Goal: Task Accomplishment & Management: Manage account settings

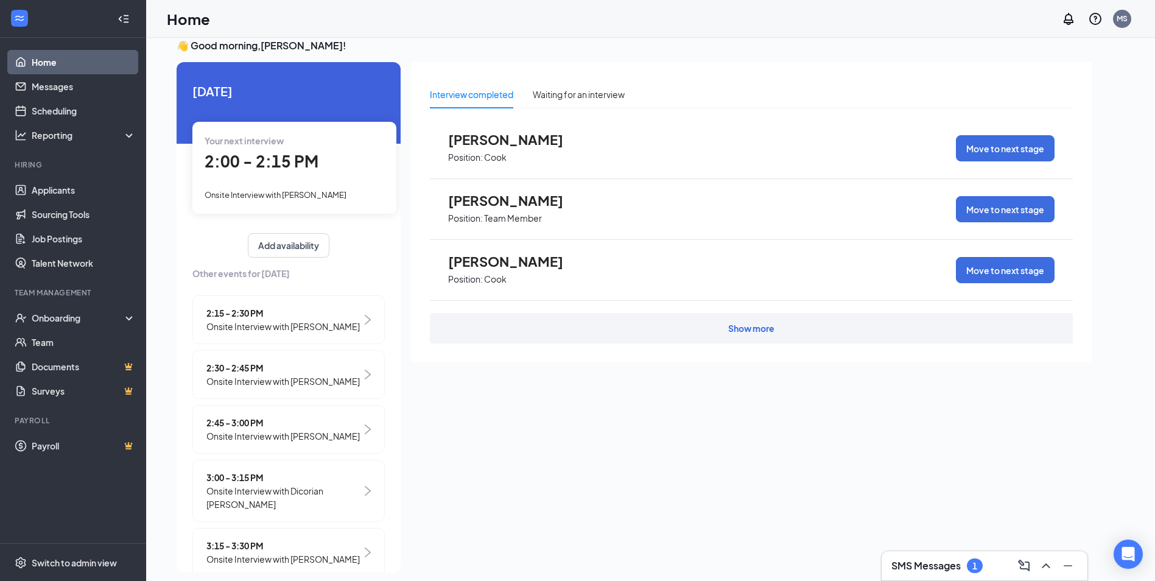
scroll to position [26, 0]
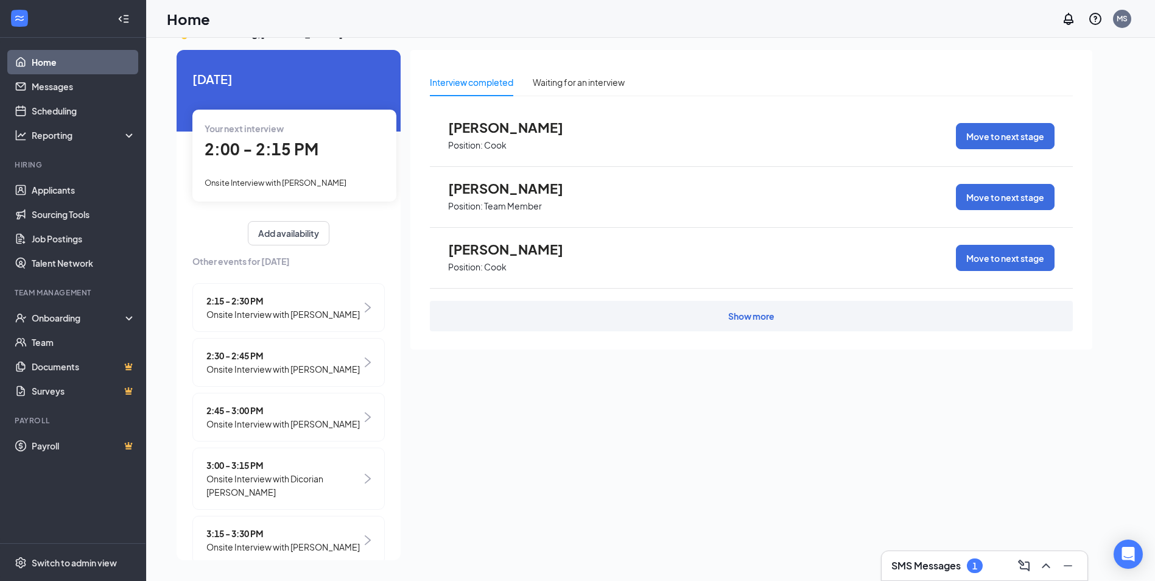
click at [354, 545] on div "3:15 - 3:30 PM Onsite Interview with [PERSON_NAME]" at bounding box center [288, 540] width 192 height 49
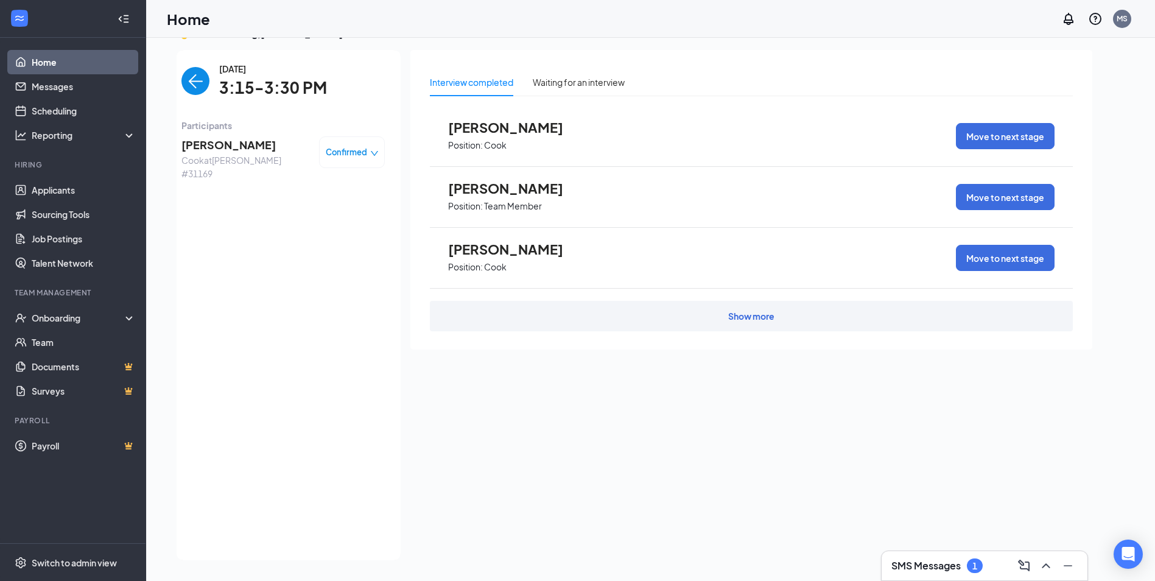
click at [349, 149] on span "Confirmed" at bounding box center [346, 152] width 41 height 12
click at [328, 205] on span "Mark complete" at bounding box center [306, 207] width 61 height 13
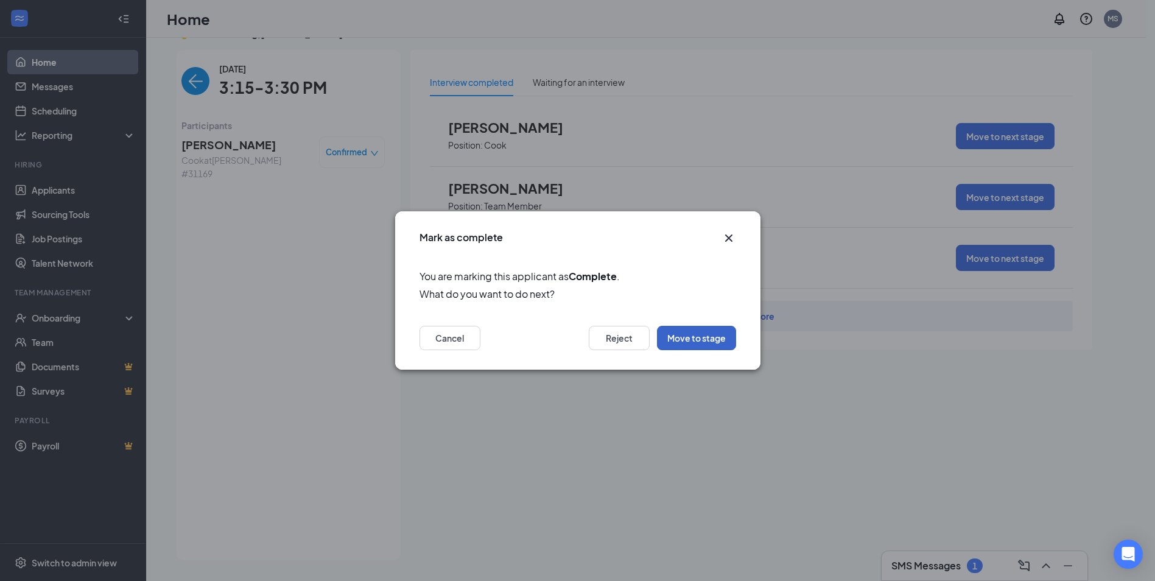
click at [714, 337] on button "Move to stage" at bounding box center [696, 338] width 79 height 24
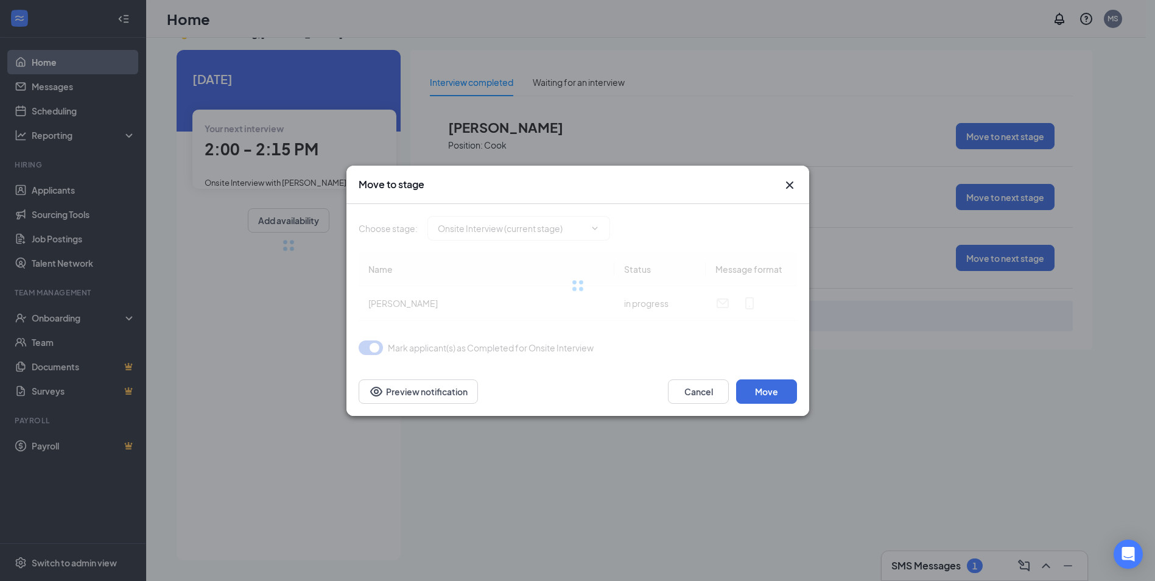
type input "Considering (next stage)"
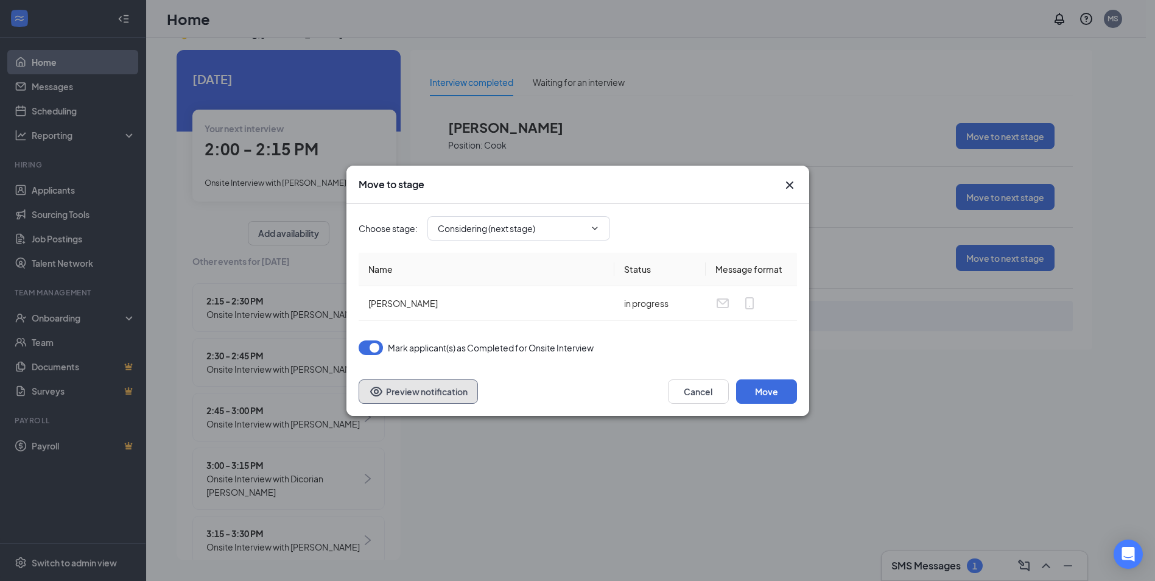
click at [414, 395] on button "Preview notification" at bounding box center [418, 391] width 119 height 24
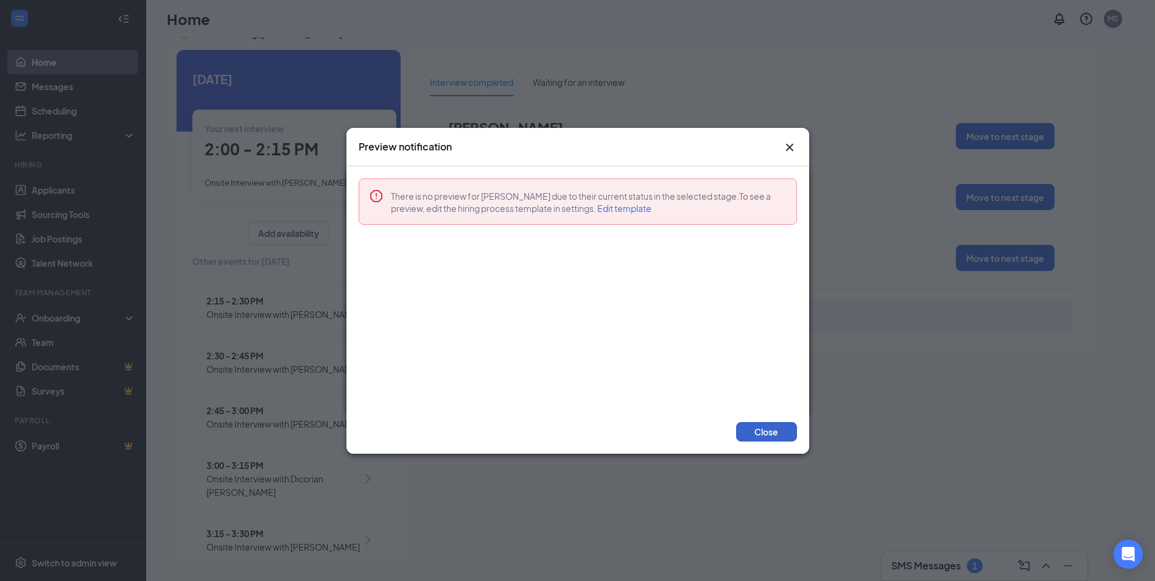
click at [772, 438] on button "Close" at bounding box center [766, 431] width 61 height 19
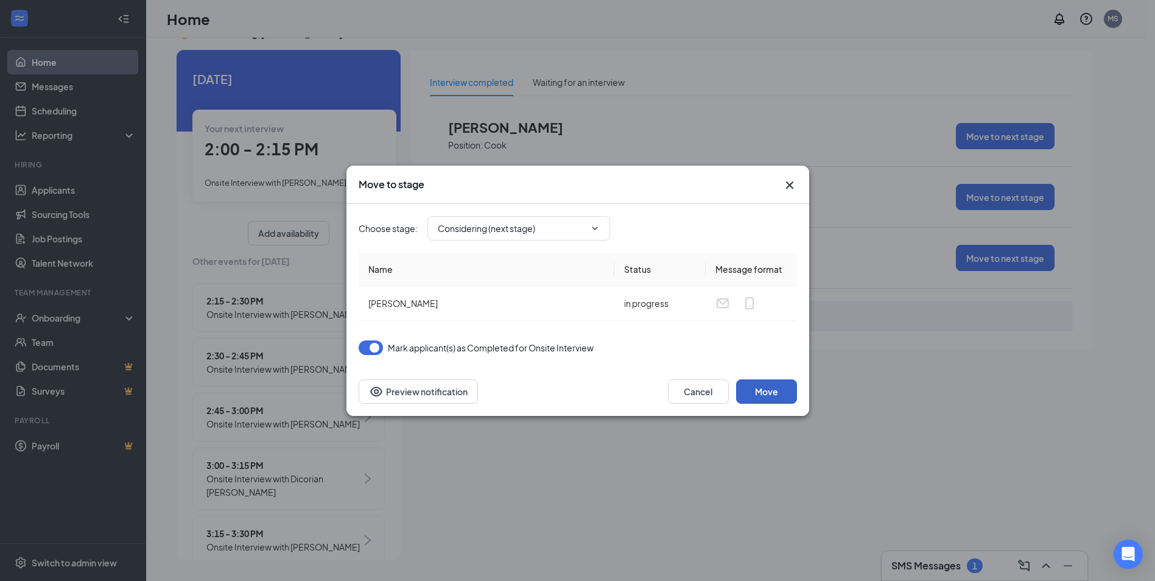
click at [769, 393] on button "Move" at bounding box center [766, 391] width 61 height 24
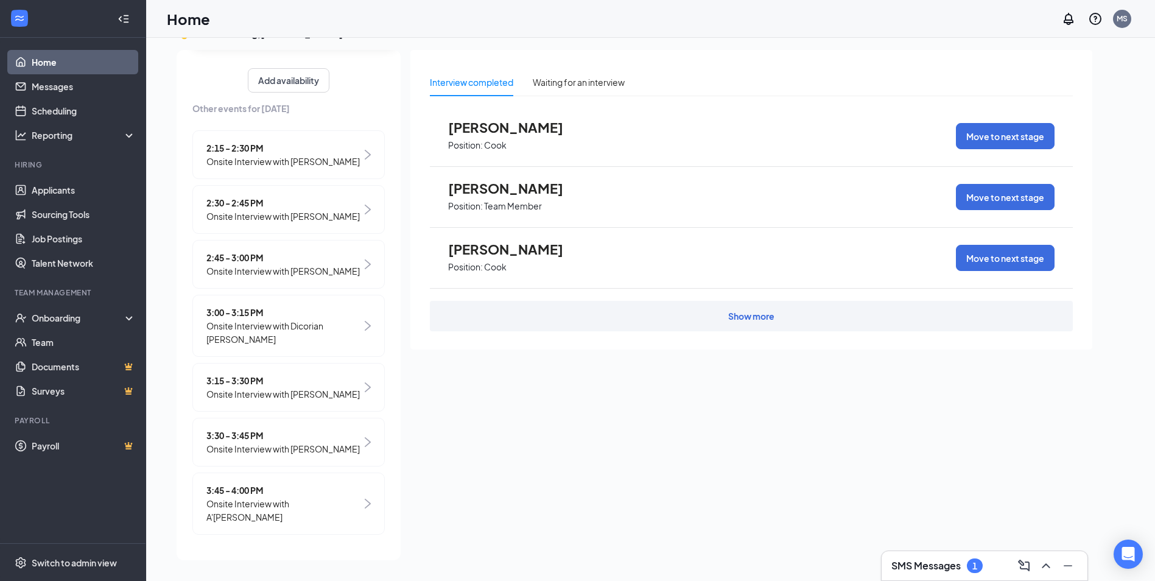
scroll to position [0, 0]
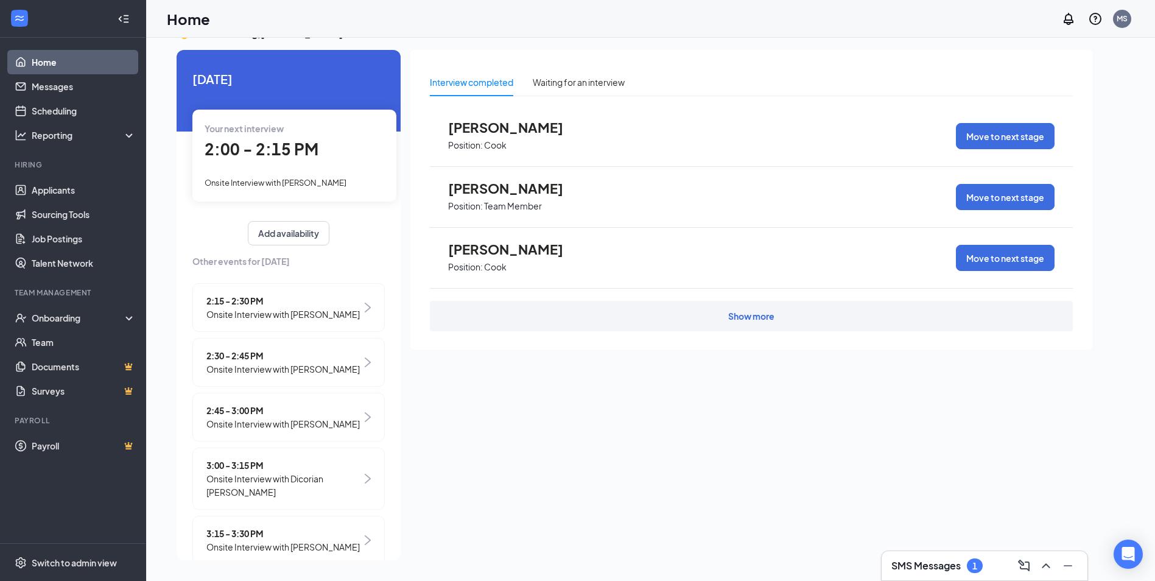
click at [213, 78] on span "[DATE]" at bounding box center [288, 78] width 192 height 19
drag, startPoint x: 358, startPoint y: 155, endPoint x: 197, endPoint y: 150, distance: 161.4
click at [197, 150] on div "Your next interview 2:00 - 2:15 PM Onsite Interview with [PERSON_NAME]" at bounding box center [294, 155] width 204 height 91
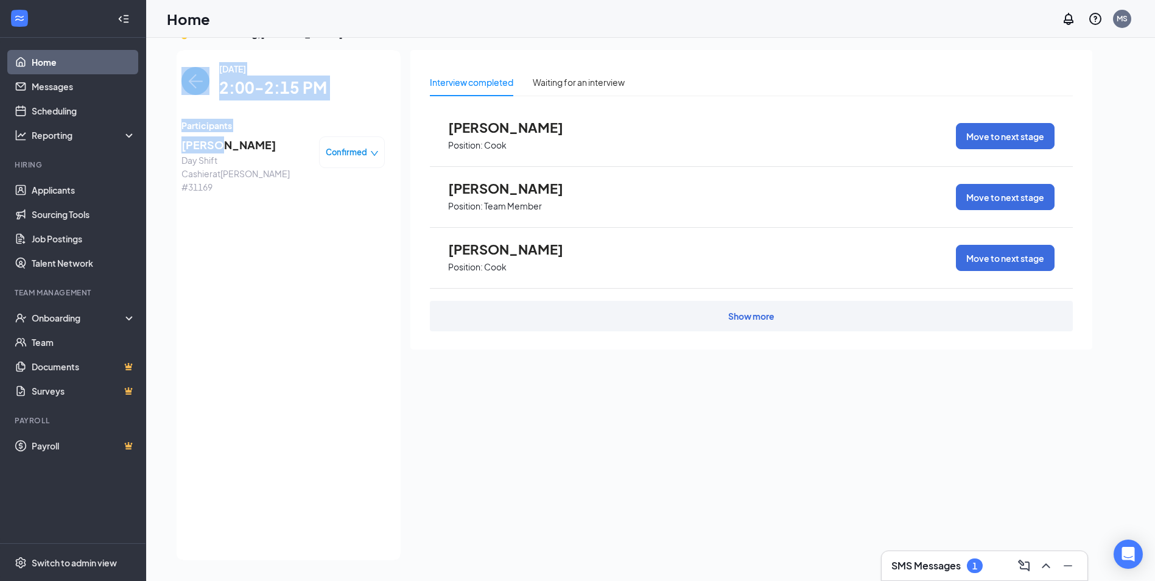
drag, startPoint x: 200, startPoint y: 149, endPoint x: 403, endPoint y: 160, distance: 203.7
click at [403, 160] on div "[DATE] Your next interview 2:00 - 2:15 PM Onsite Interview with [PERSON_NAME] A…" at bounding box center [635, 305] width 916 height 510
click at [191, 79] on img "back-button" at bounding box center [195, 81] width 28 height 28
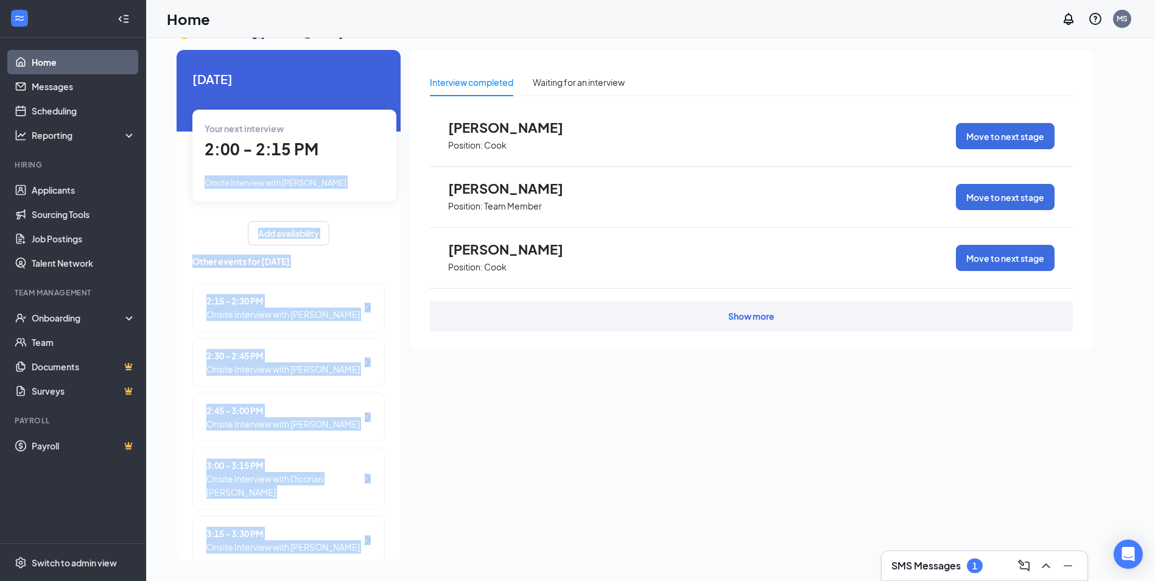
click at [17, 21] on icon "WorkstreamLogo" at bounding box center [19, 18] width 12 height 12
click at [63, 108] on link "Scheduling" at bounding box center [84, 111] width 104 height 24
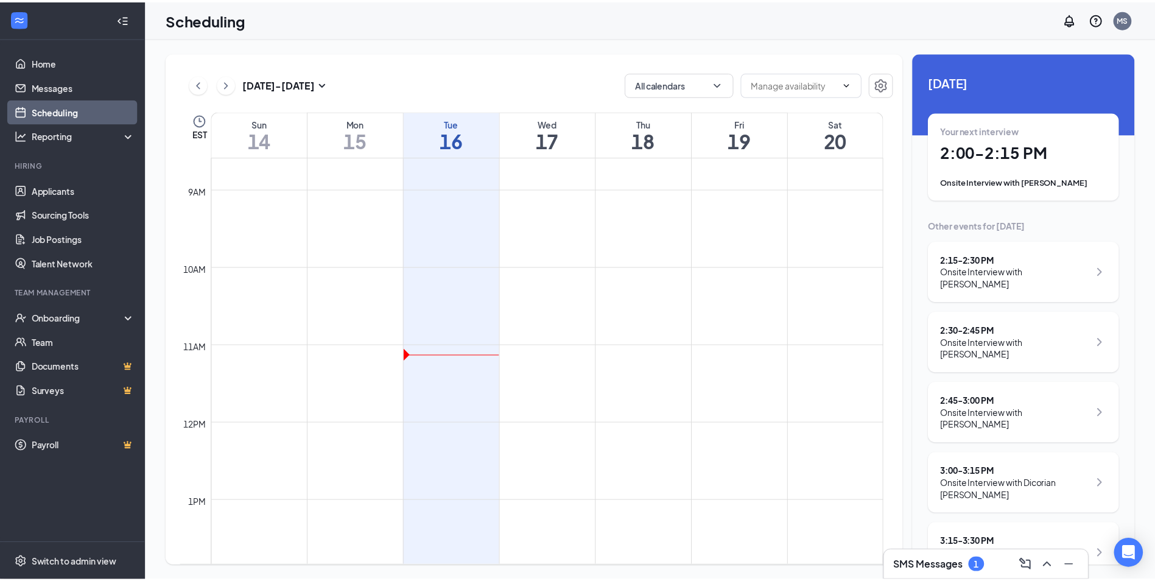
scroll to position [659, 0]
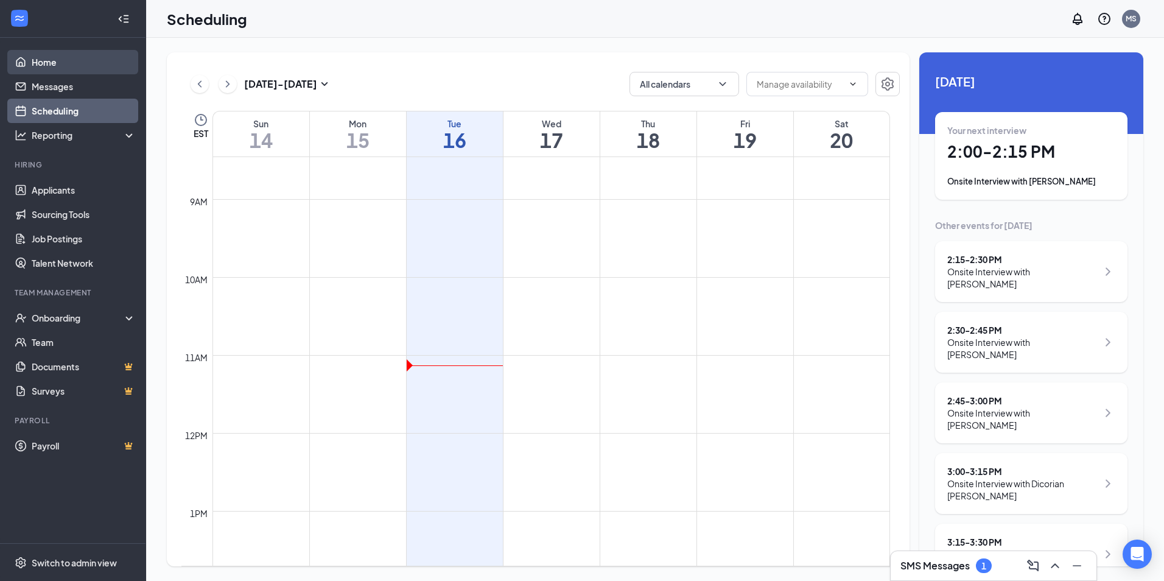
click at [48, 65] on link "Home" at bounding box center [84, 62] width 104 height 24
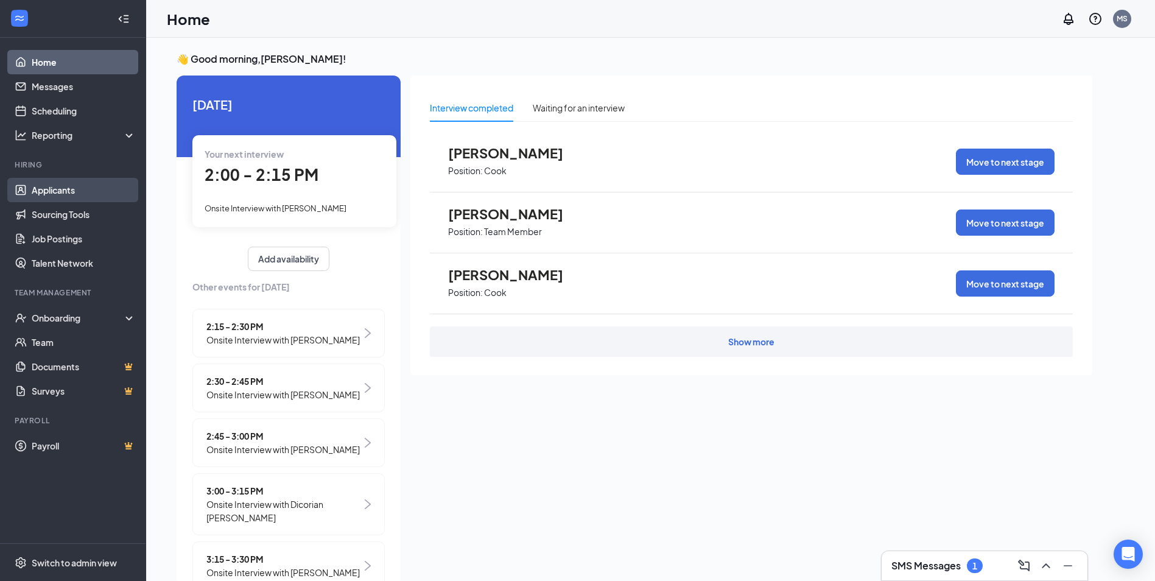
click at [71, 191] on link "Applicants" at bounding box center [84, 190] width 104 height 24
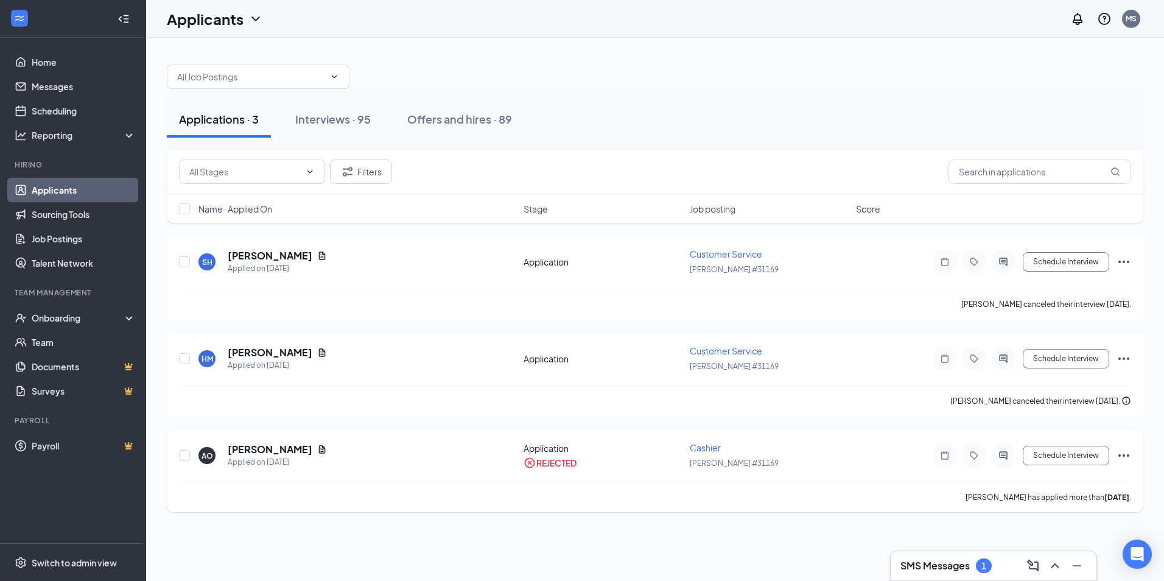
click at [1128, 455] on icon "Ellipses" at bounding box center [1123, 455] width 11 height 2
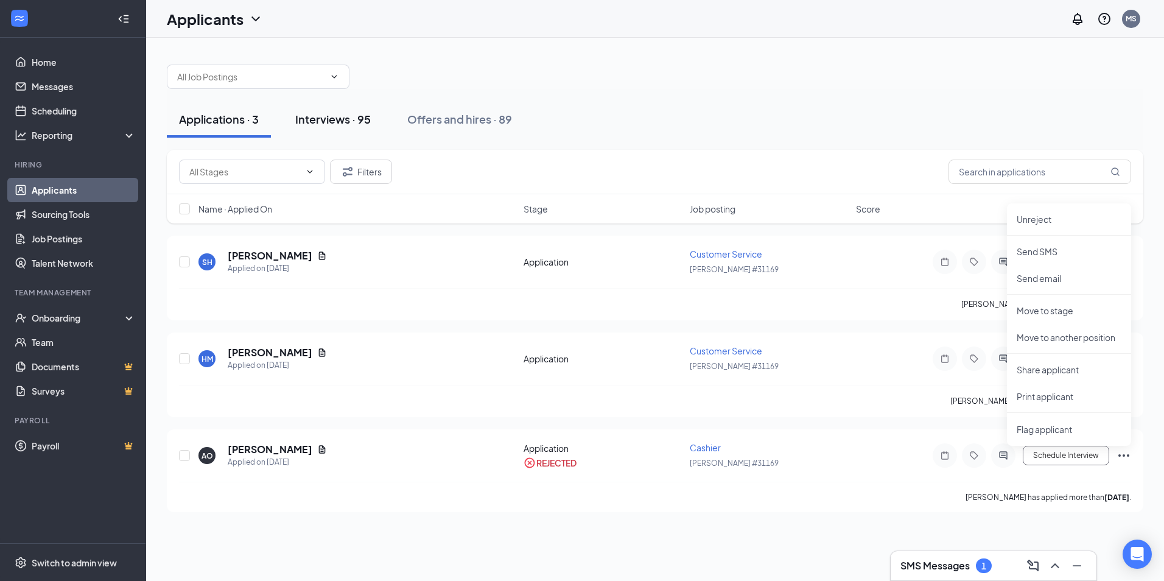
click at [342, 122] on div "Interviews · 95" at bounding box center [332, 118] width 75 height 15
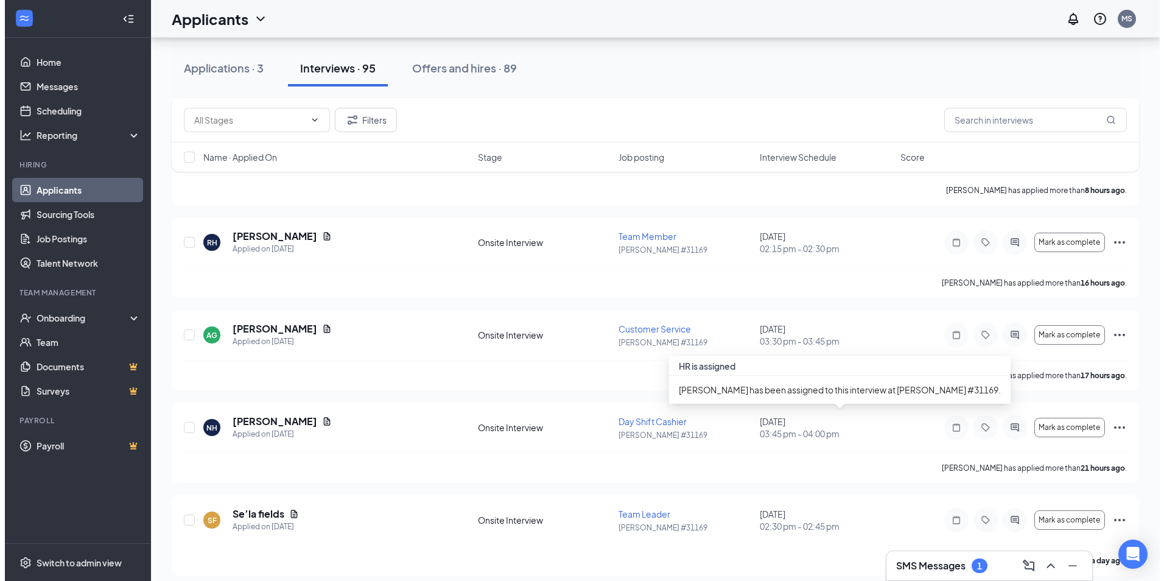
scroll to position [183, 0]
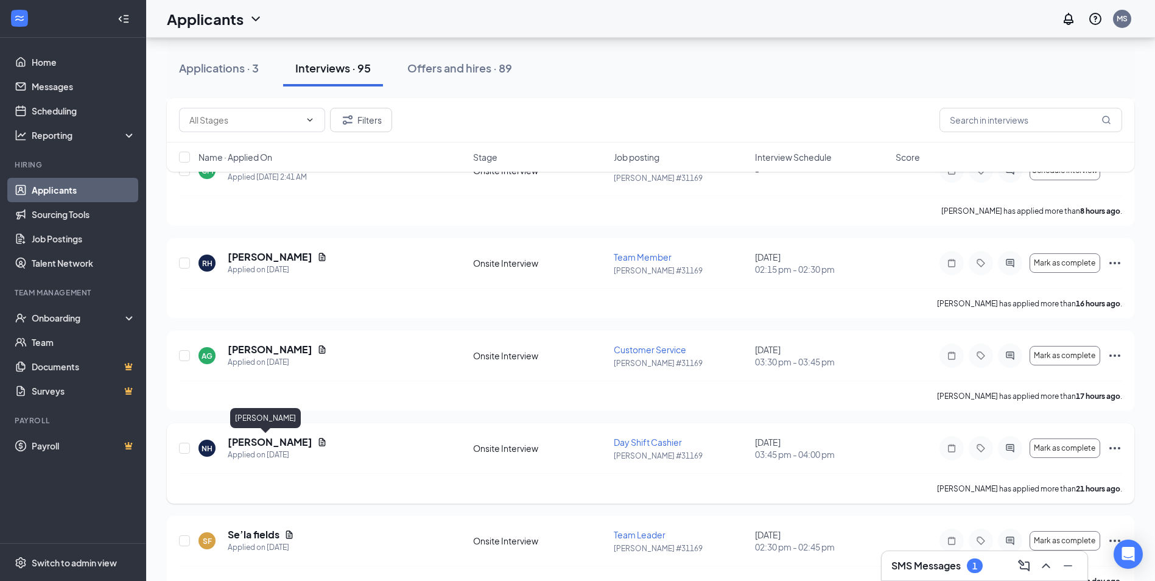
click at [267, 443] on h5 "[PERSON_NAME]" at bounding box center [270, 441] width 85 height 13
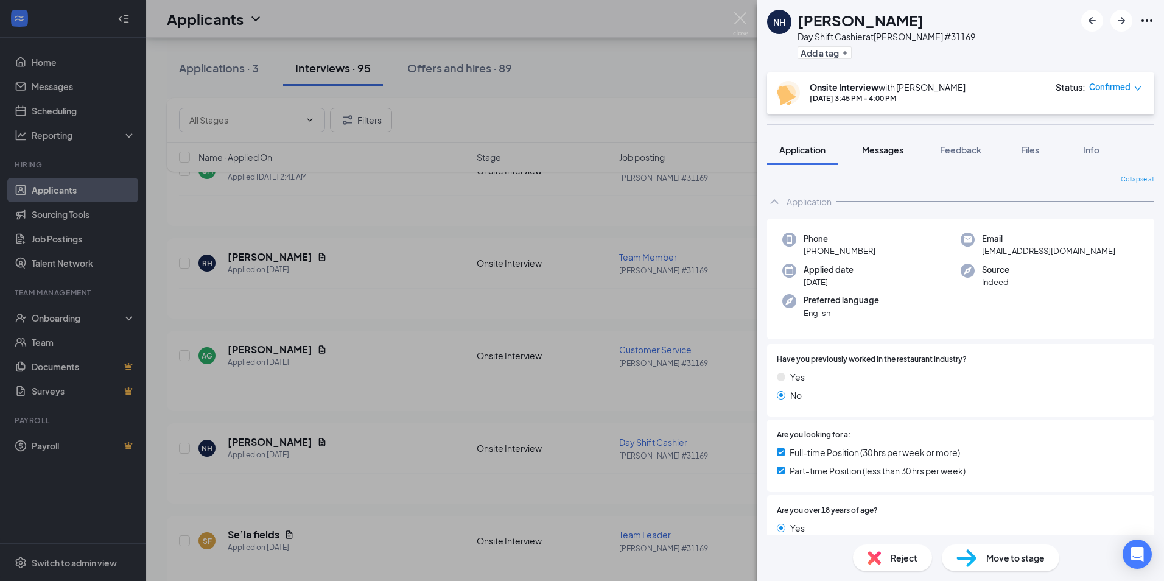
click at [890, 151] on span "Messages" at bounding box center [882, 149] width 41 height 11
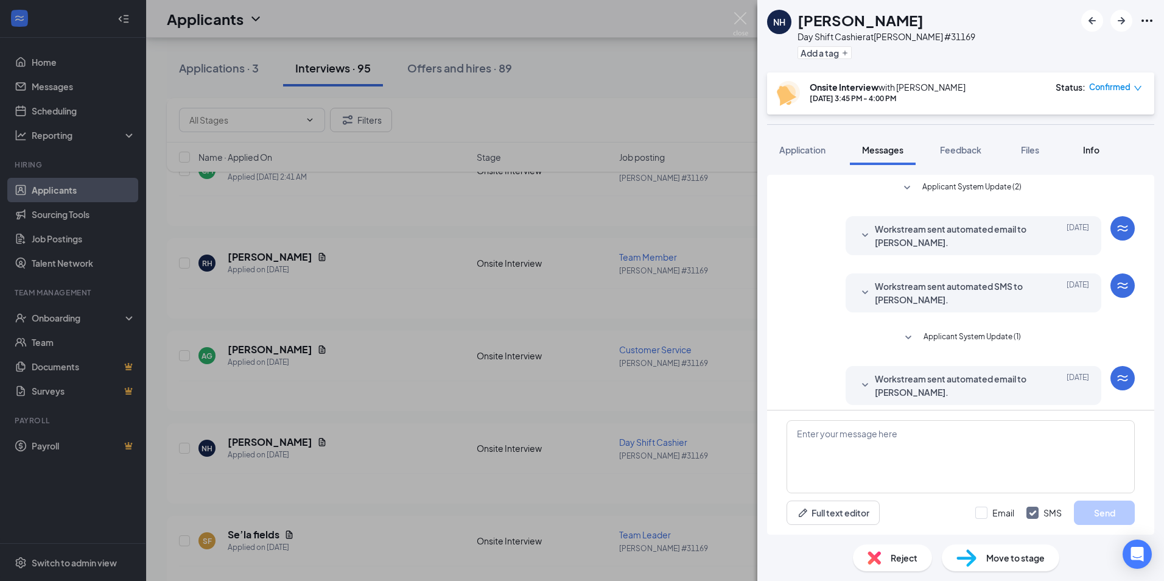
click at [1087, 148] on span "Info" at bounding box center [1091, 149] width 16 height 11
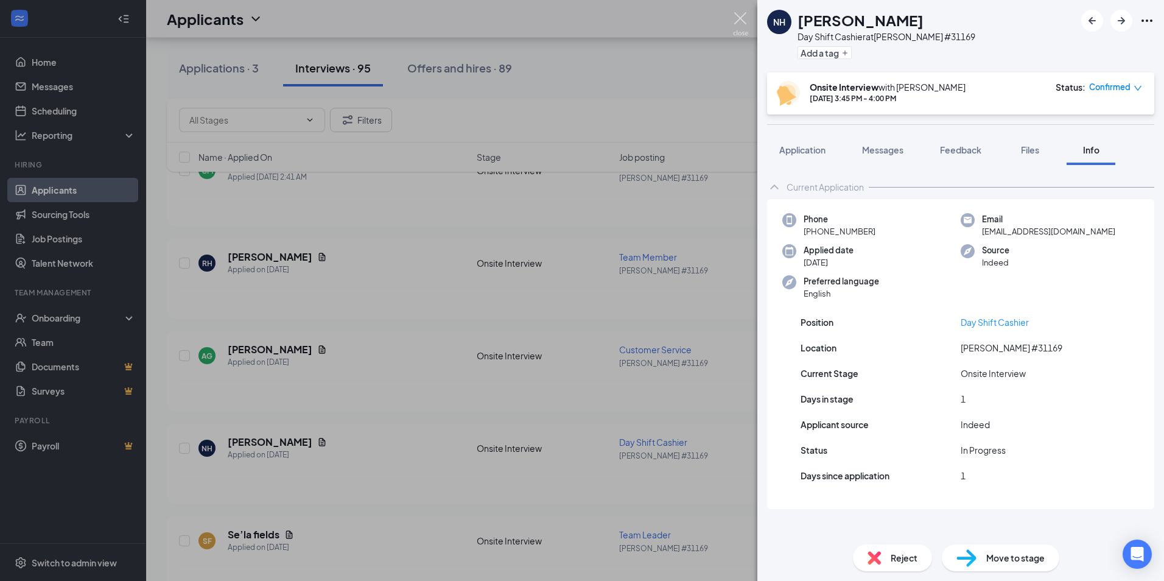
click at [740, 18] on img at bounding box center [740, 24] width 15 height 24
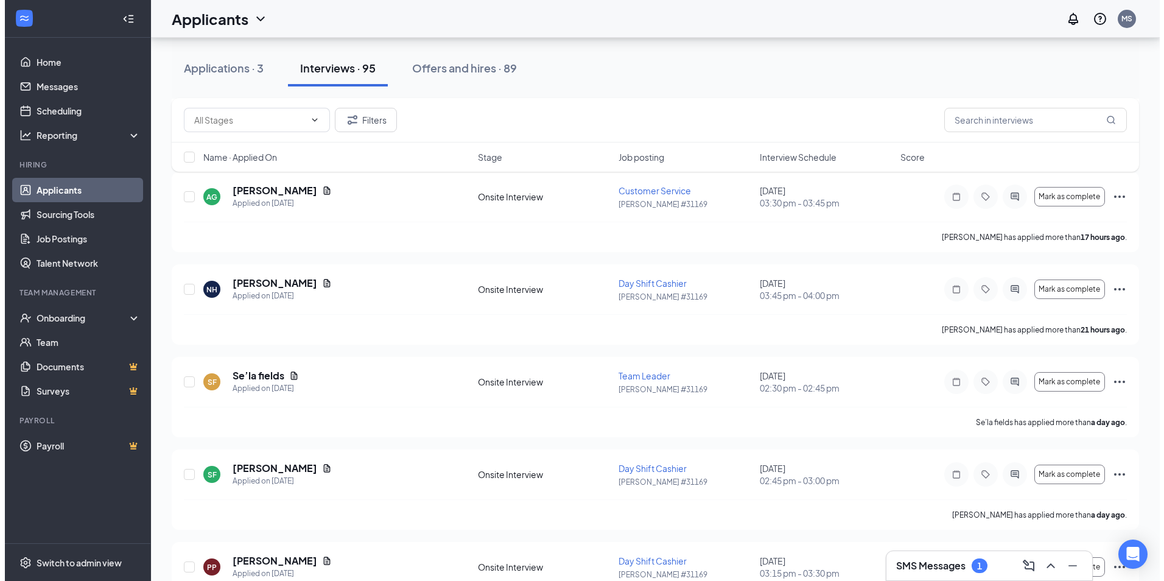
scroll to position [365, 0]
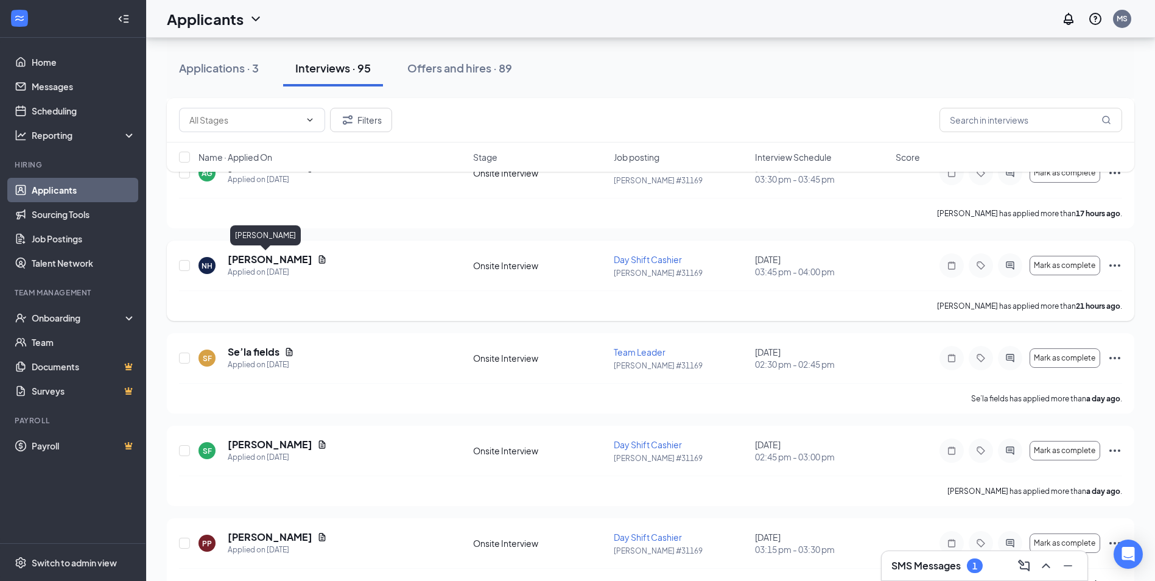
click at [270, 259] on h5 "[PERSON_NAME]" at bounding box center [270, 259] width 85 height 13
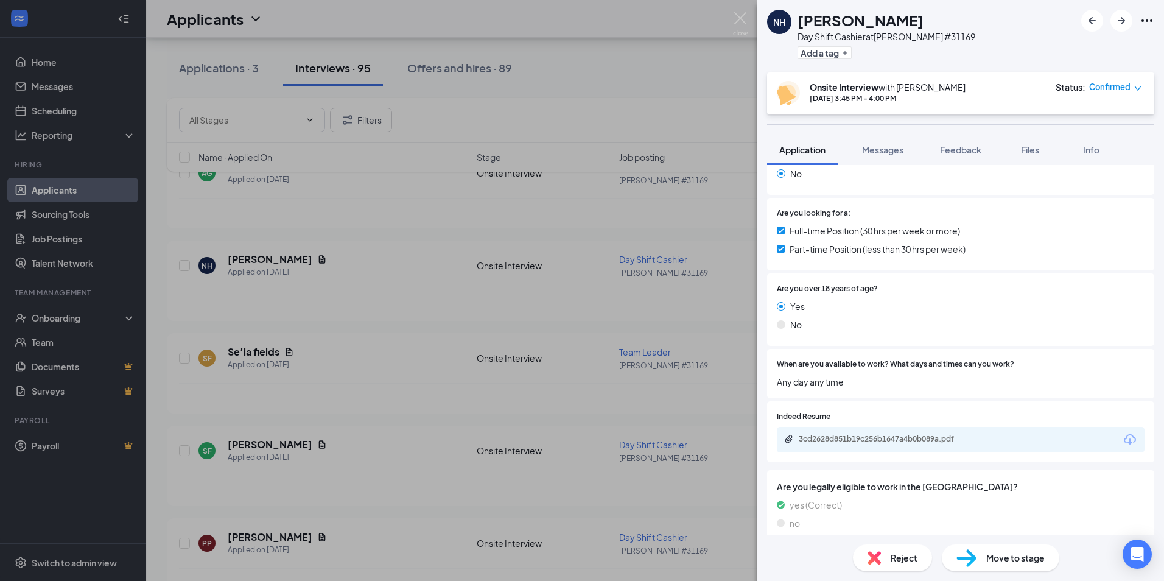
scroll to position [234, 0]
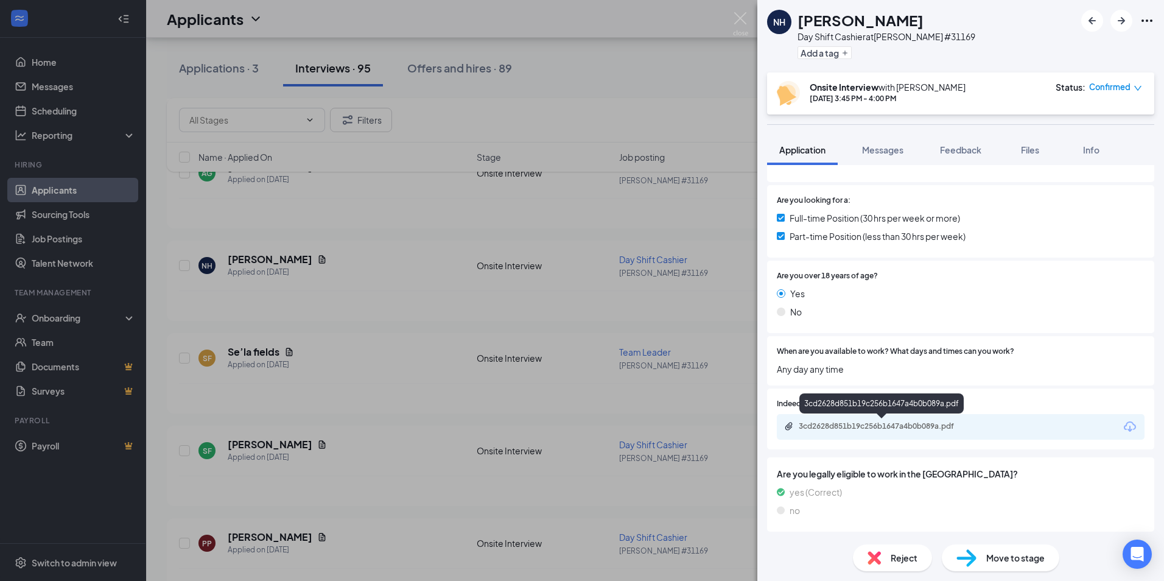
click at [886, 423] on div "3cd2628d851b19c256b1647a4b0b089a.pdf" at bounding box center [884, 426] width 170 height 10
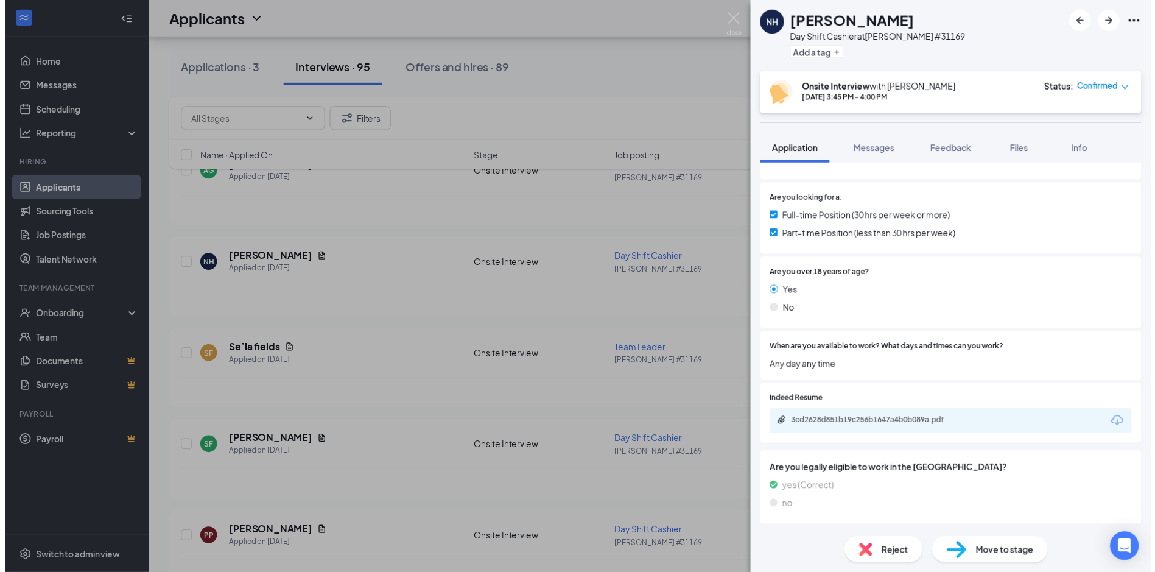
scroll to position [230, 0]
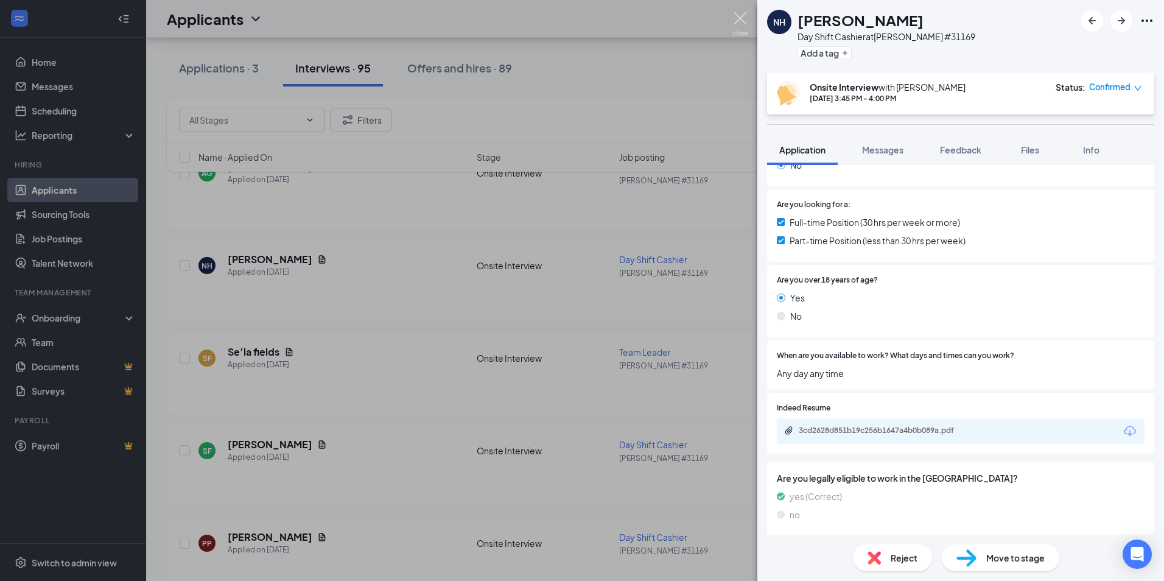
click at [734, 15] on img at bounding box center [740, 24] width 15 height 24
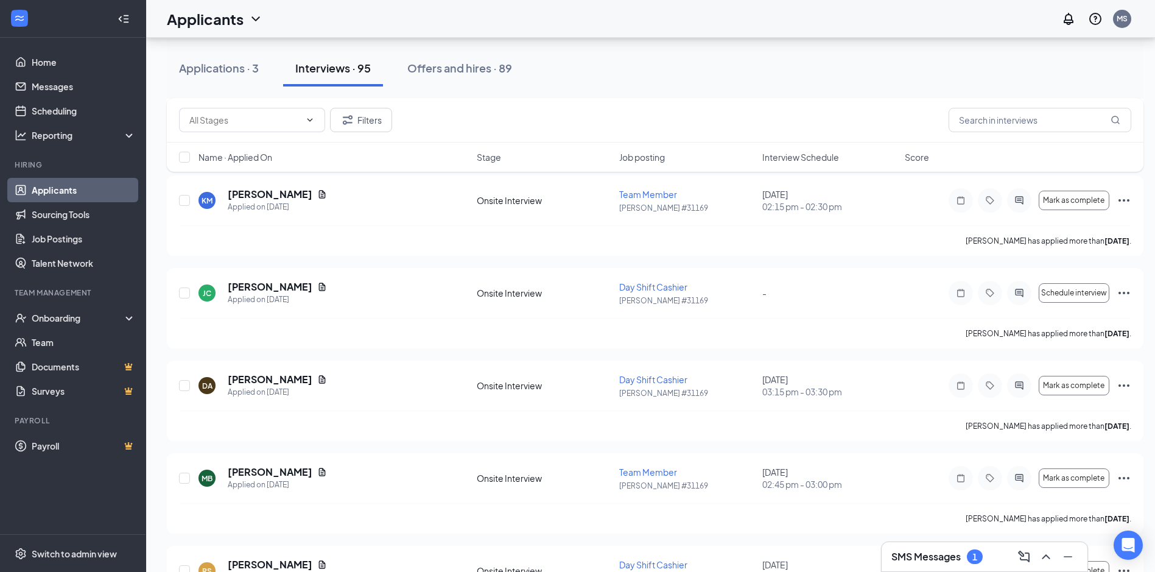
scroll to position [2618, 0]
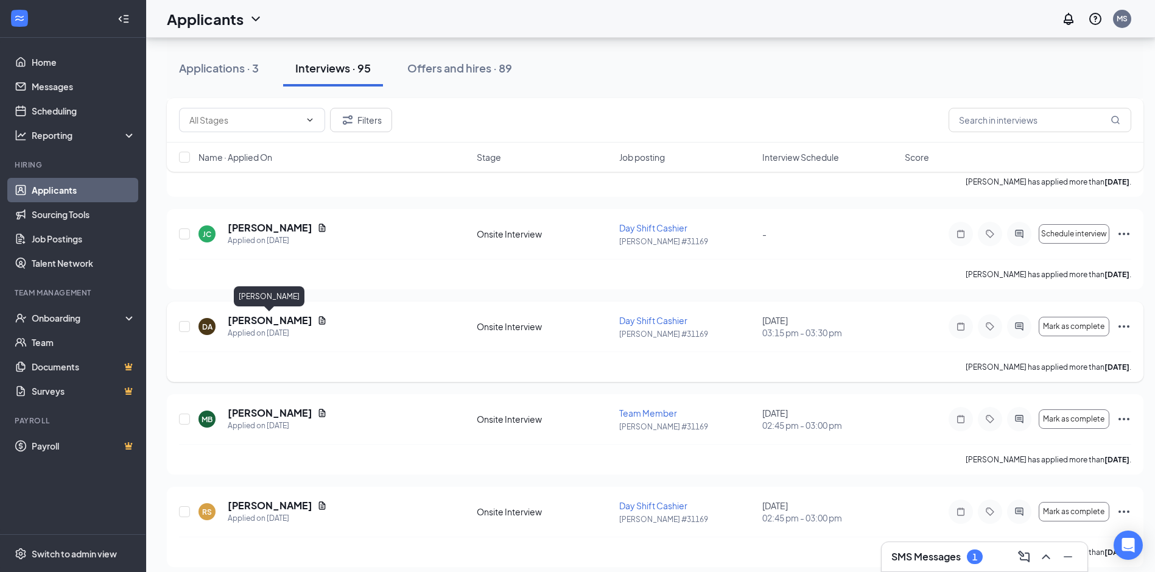
click at [258, 318] on h5 "[PERSON_NAME]" at bounding box center [270, 320] width 85 height 13
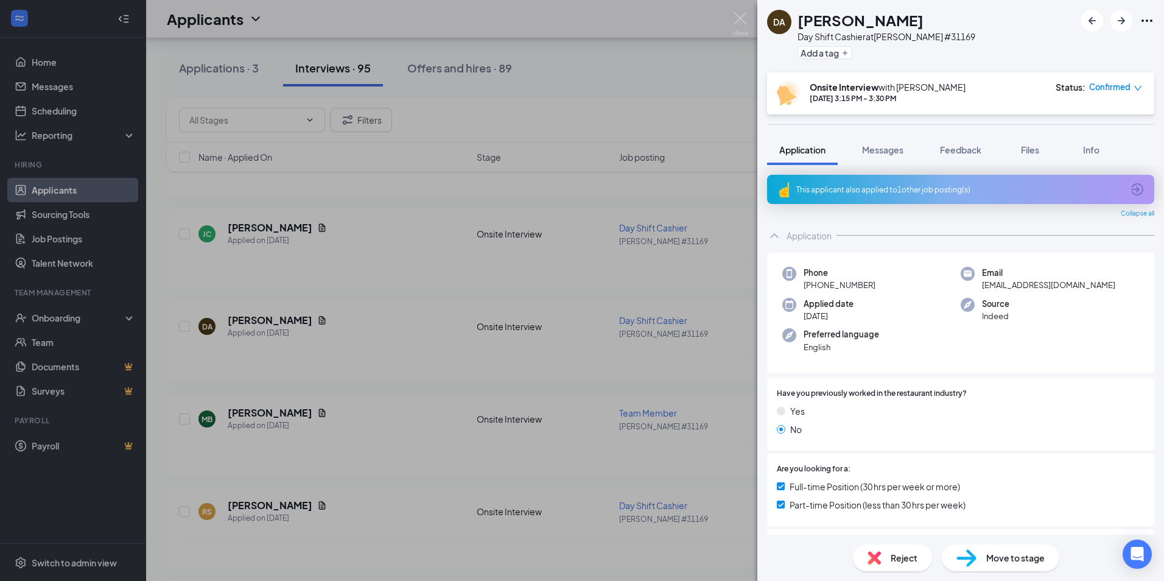
click at [930, 187] on div "This applicant also applied to 1 other job posting(s)" at bounding box center [959, 189] width 326 height 10
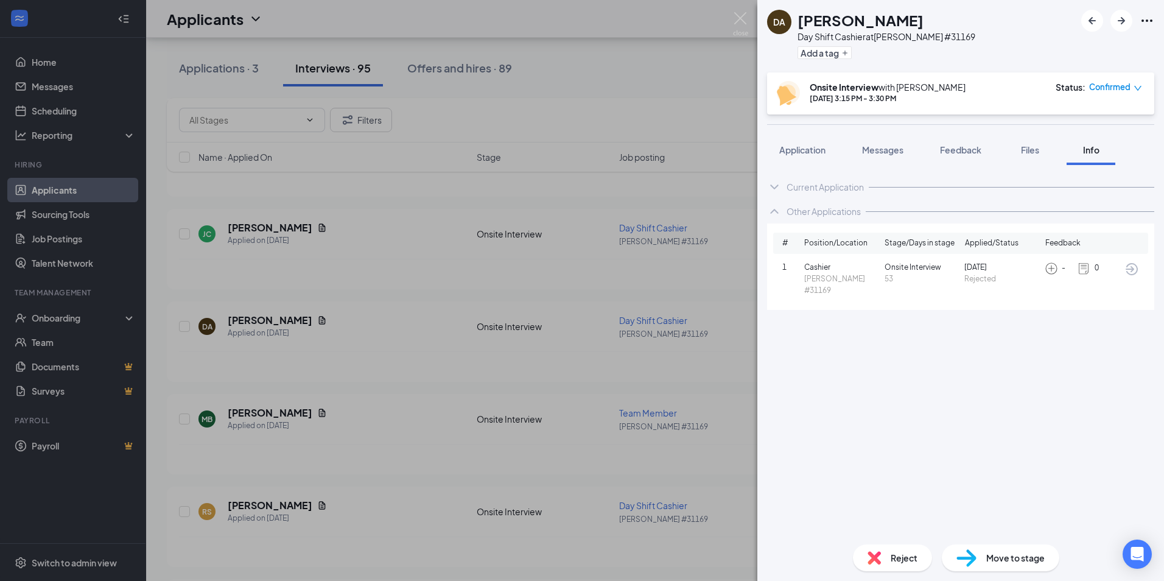
click at [739, 361] on div "DA [PERSON_NAME] Day Shift Cashier at [GEOGRAPHIC_DATA] #31169 Add a tag Onsite…" at bounding box center [582, 290] width 1164 height 581
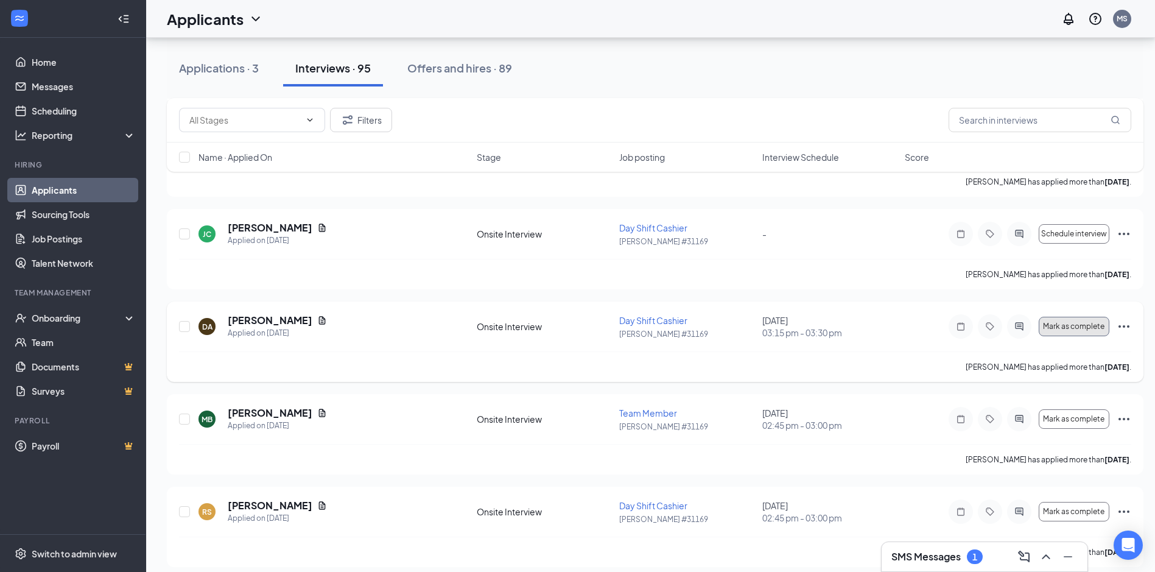
click at [1088, 328] on span "Mark as complete" at bounding box center [1073, 326] width 61 height 9
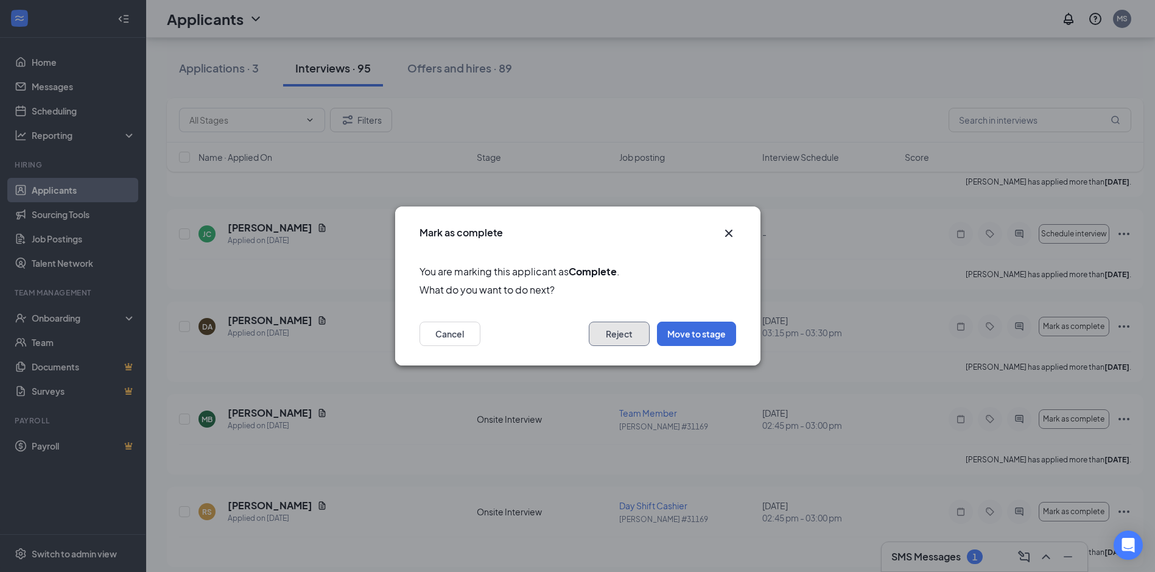
click at [612, 337] on button "Reject" at bounding box center [619, 333] width 61 height 24
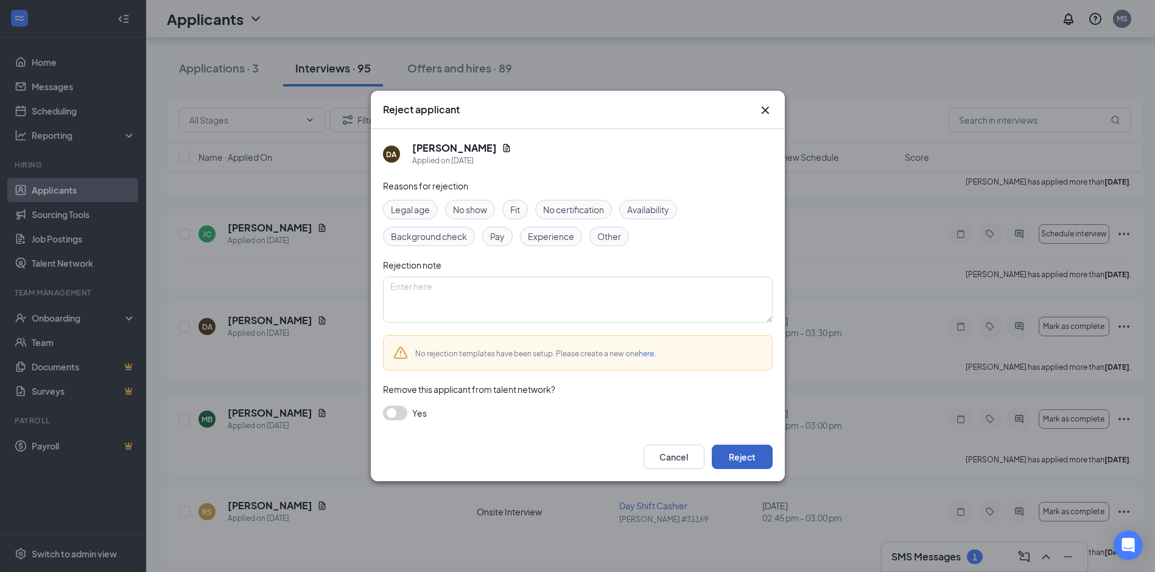
click at [737, 458] on button "Reject" at bounding box center [742, 456] width 61 height 24
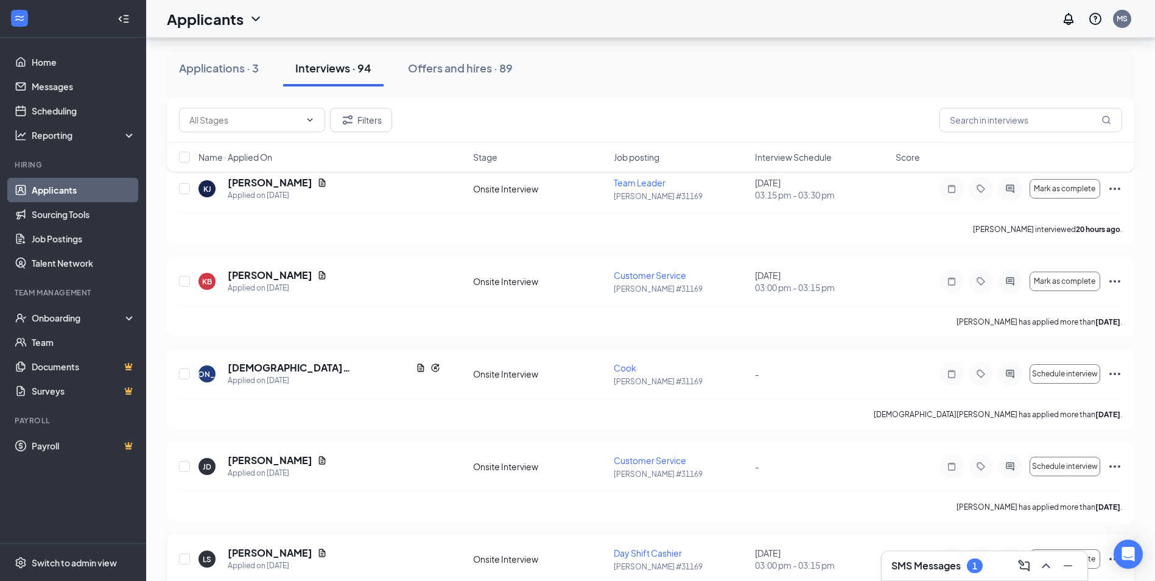
scroll to position [4323, 0]
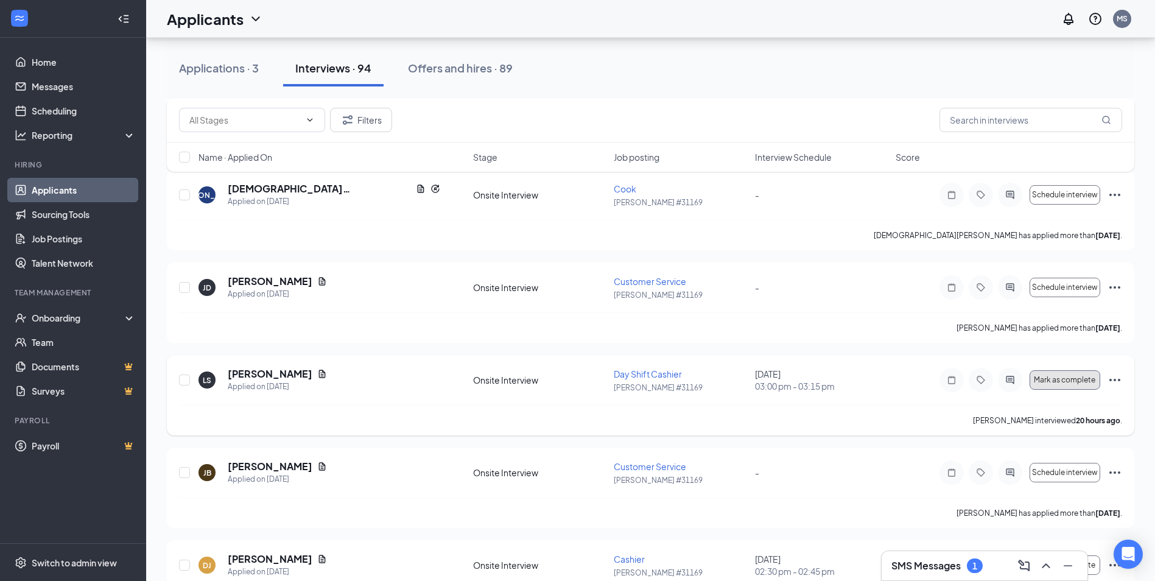
click at [1059, 383] on span "Mark as complete" at bounding box center [1064, 380] width 61 height 9
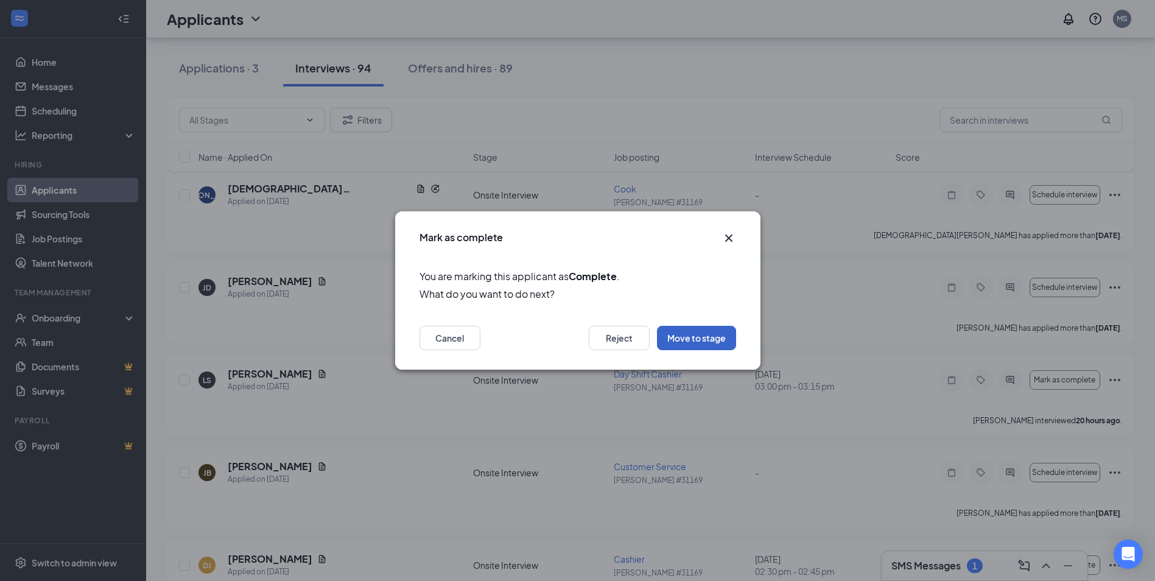
click at [690, 338] on button "Move to stage" at bounding box center [696, 338] width 79 height 24
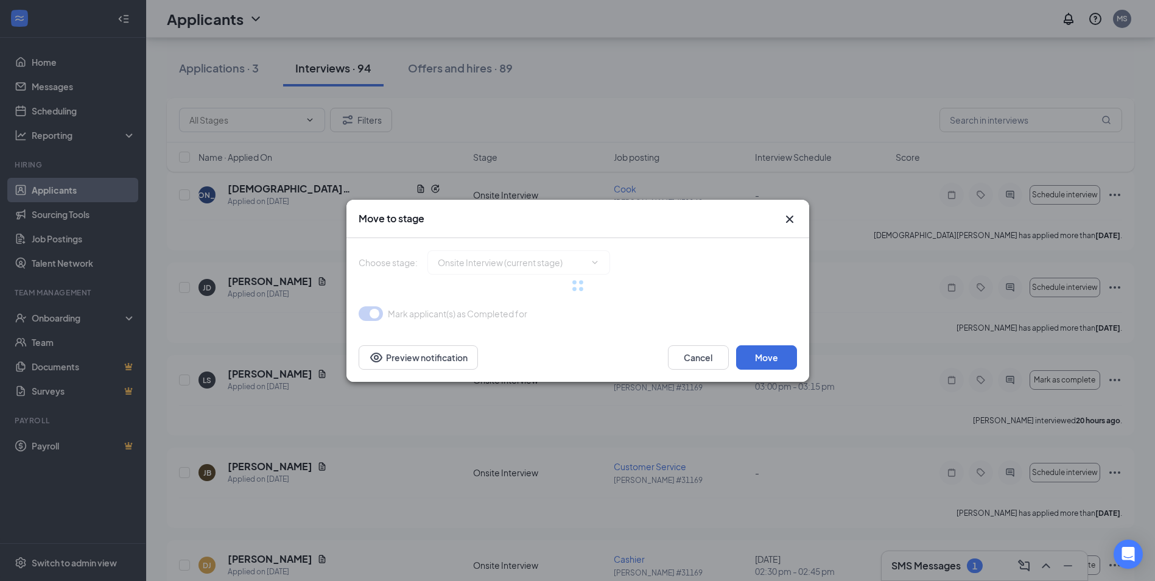
type input "Considering (next stage)"
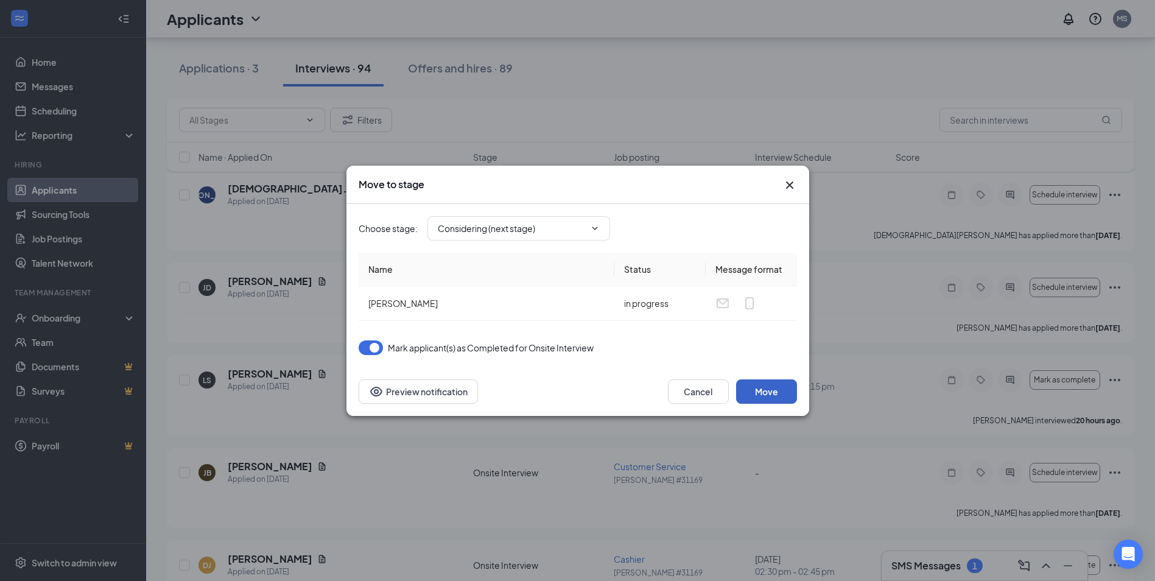
click at [762, 390] on button "Move" at bounding box center [766, 391] width 61 height 24
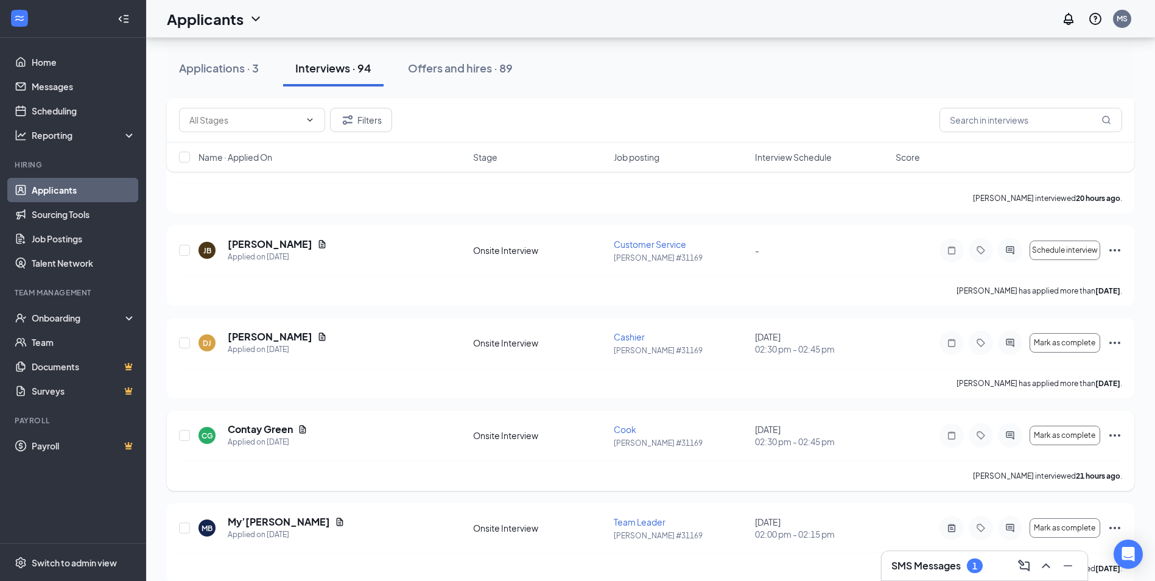
scroll to position [4566, 0]
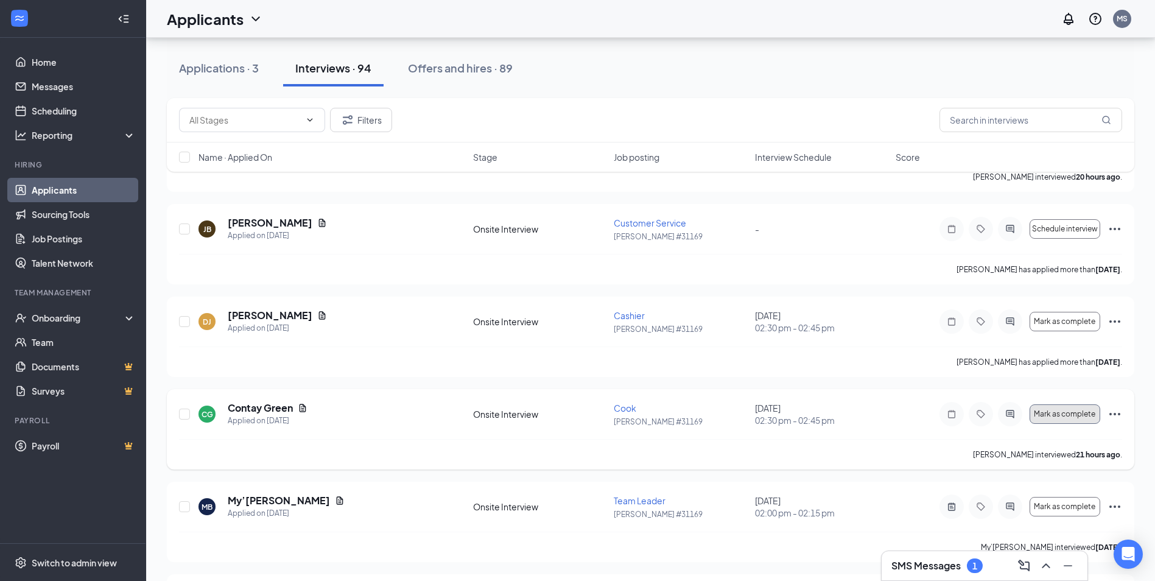
click at [1093, 410] on span "Mark as complete" at bounding box center [1064, 414] width 61 height 9
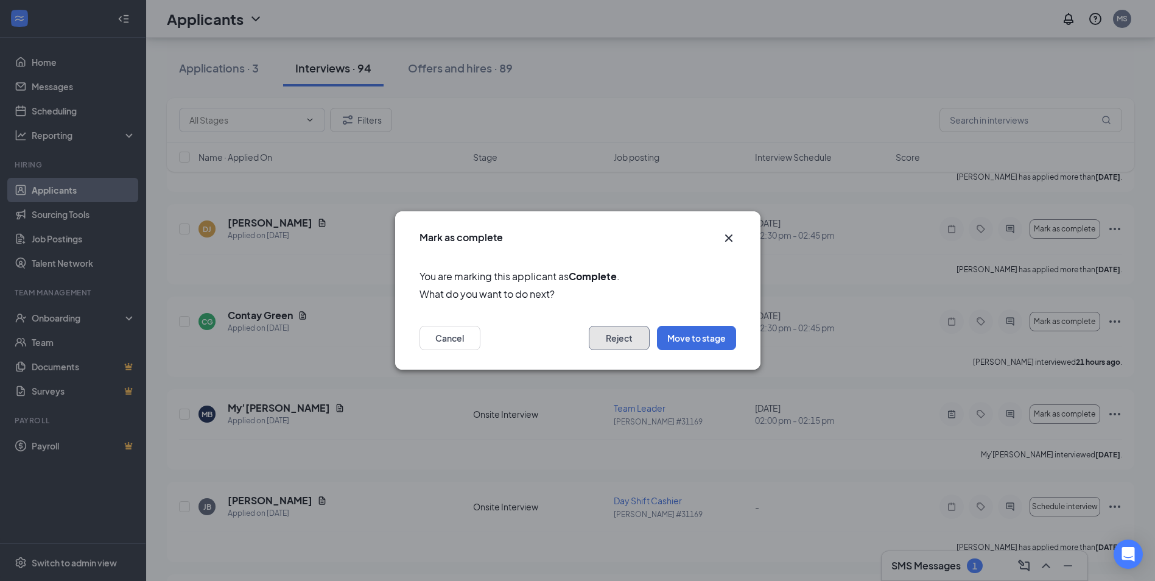
click at [623, 338] on button "Reject" at bounding box center [619, 338] width 61 height 24
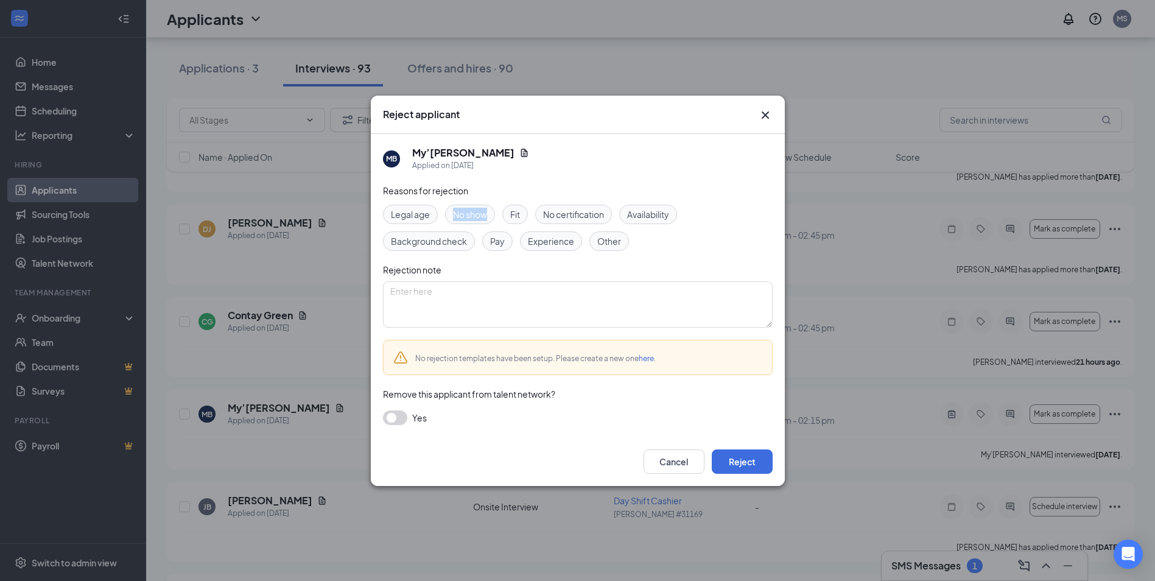
drag, startPoint x: 487, startPoint y: 212, endPoint x: 452, endPoint y: 212, distance: 35.3
click at [452, 212] on div "No show" at bounding box center [470, 214] width 50 height 19
drag, startPoint x: 452, startPoint y: 212, endPoint x: 486, endPoint y: 218, distance: 35.2
copy span "No show"
click at [456, 300] on textarea at bounding box center [578, 304] width 390 height 46
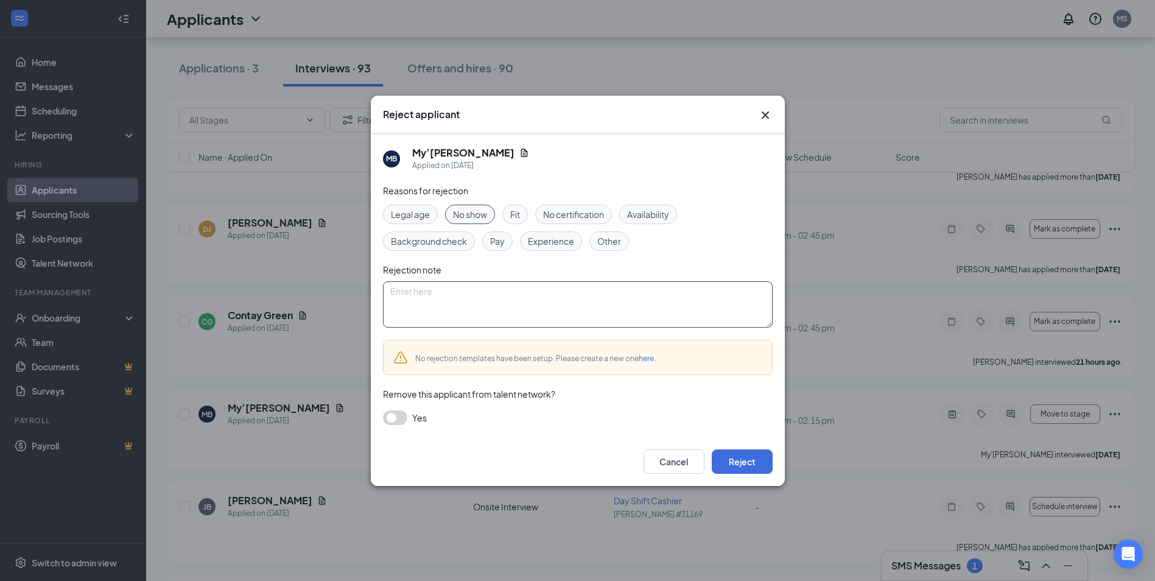
paste textarea "No show"
type textarea "No show"
click at [734, 458] on button "Reject" at bounding box center [742, 461] width 61 height 24
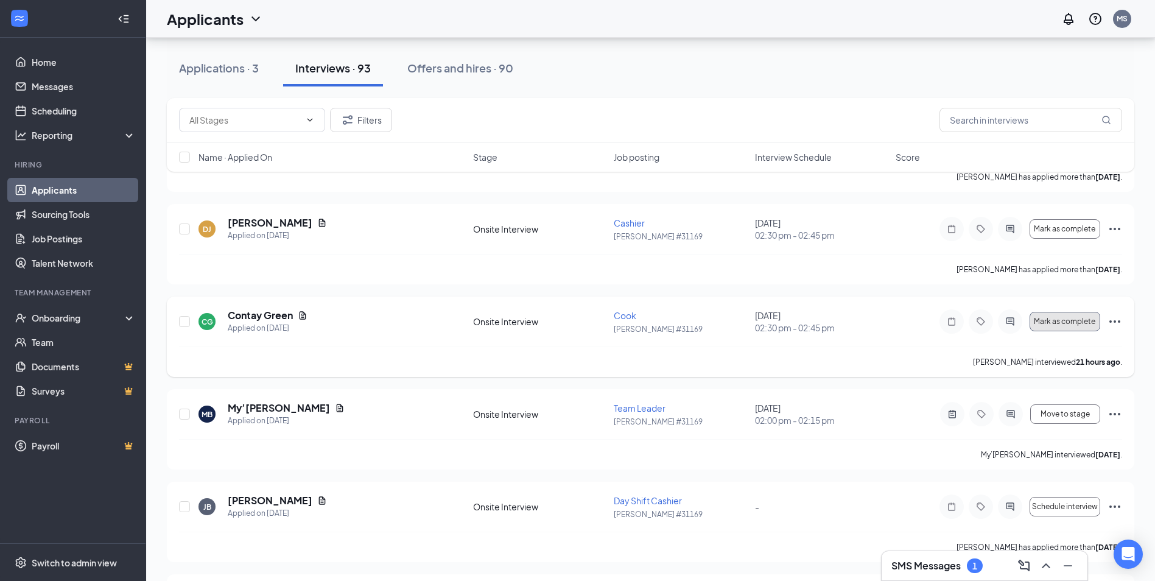
click at [1078, 325] on span "Mark as complete" at bounding box center [1064, 321] width 61 height 9
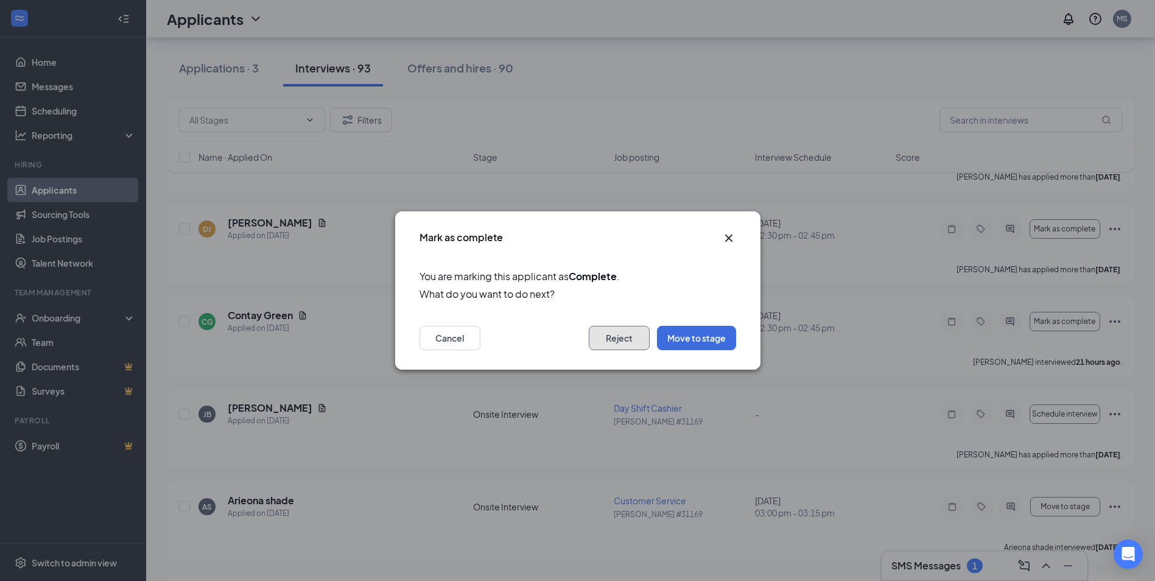
click at [636, 335] on button "Reject" at bounding box center [619, 338] width 61 height 24
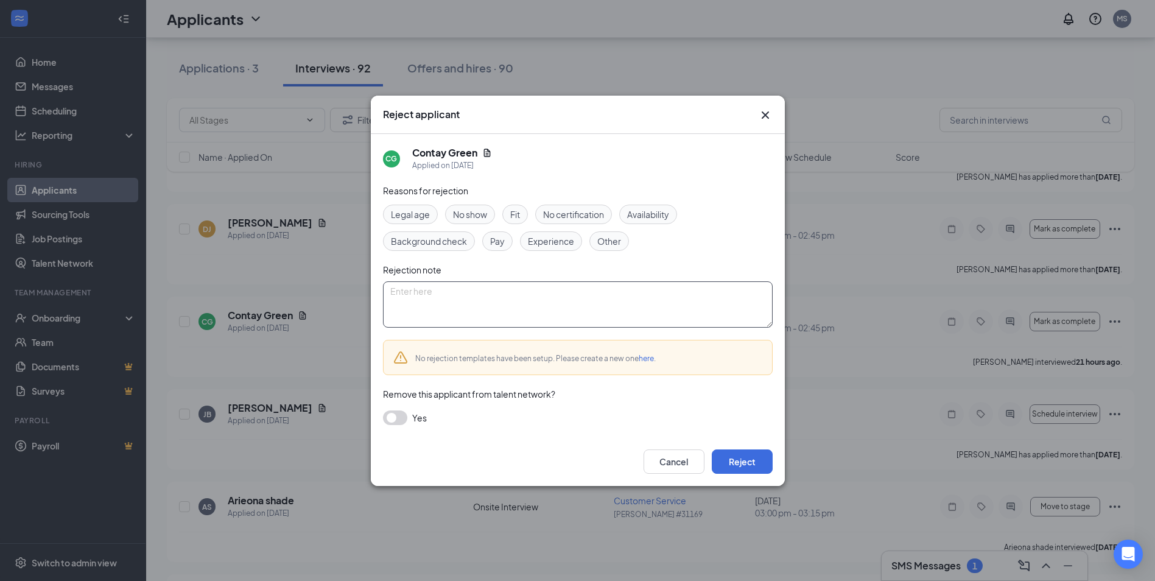
paste textarea "No show"
type textarea "No show"
click at [401, 416] on button "button" at bounding box center [395, 417] width 24 height 15
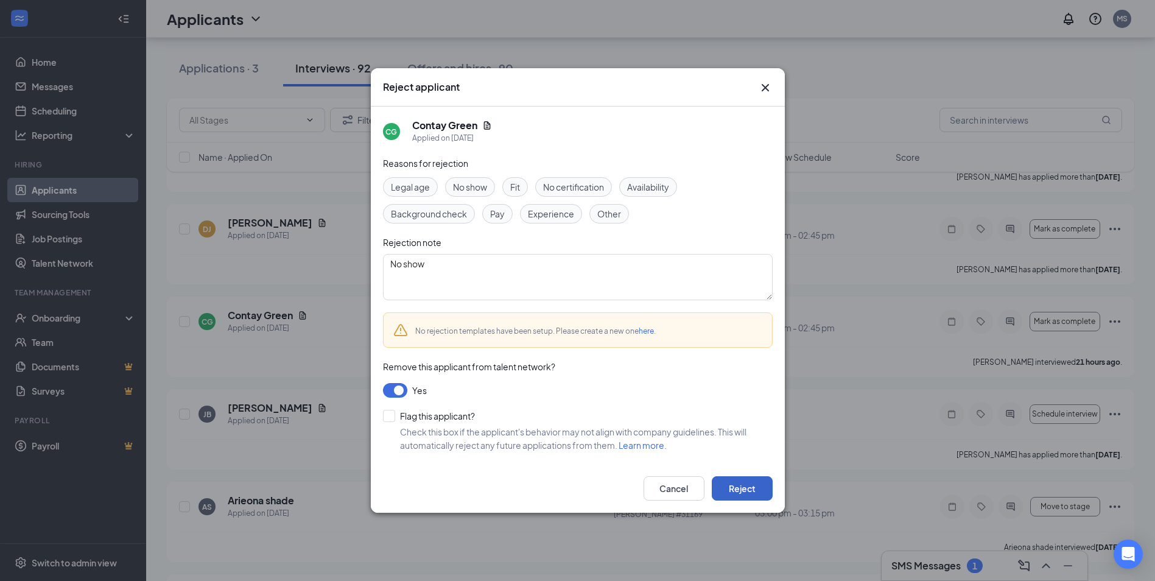
click at [756, 489] on button "Reject" at bounding box center [742, 488] width 61 height 24
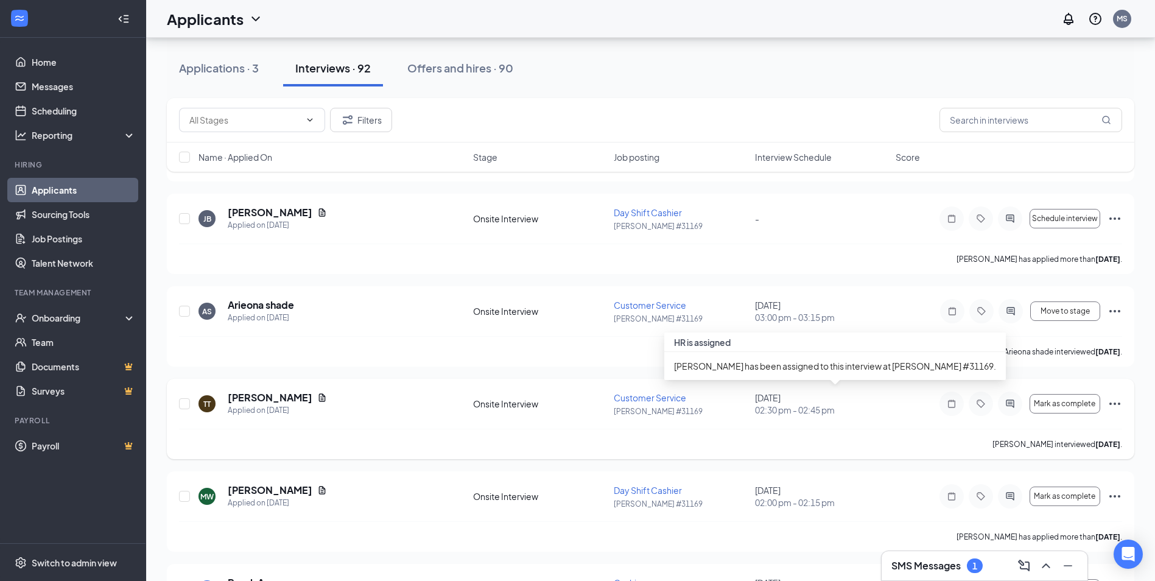
scroll to position [4688, 0]
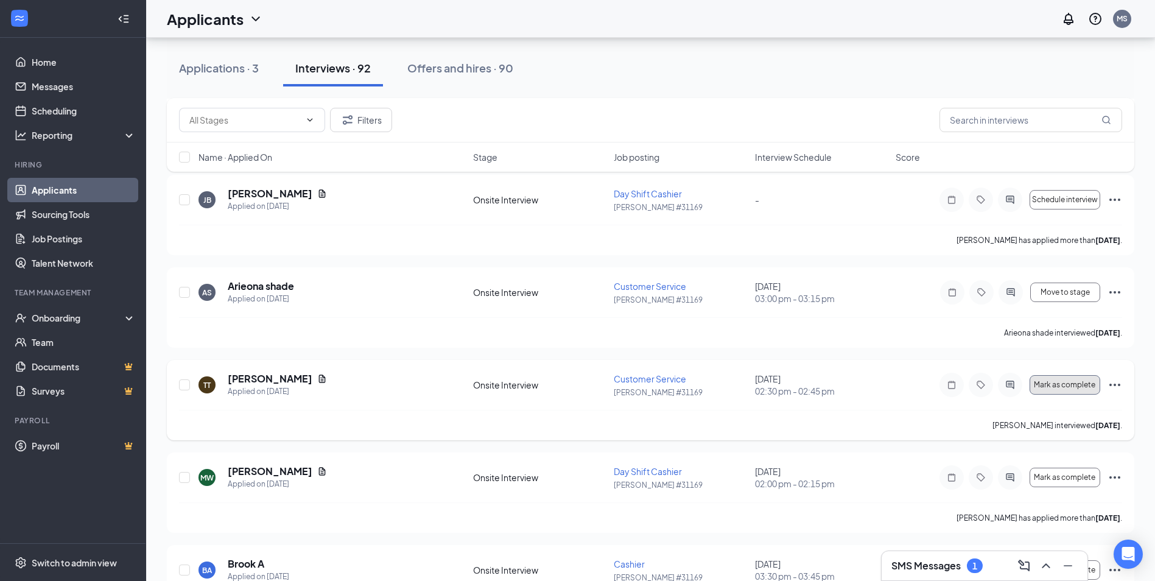
click at [1089, 385] on span "Mark as complete" at bounding box center [1064, 385] width 61 height 9
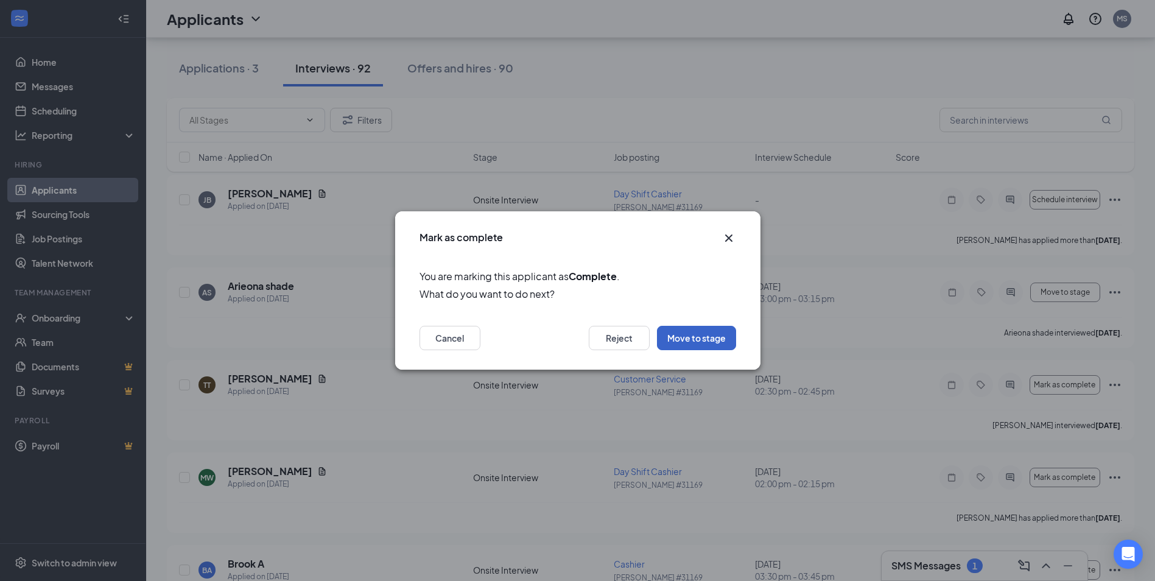
click at [703, 339] on button "Move to stage" at bounding box center [696, 338] width 79 height 24
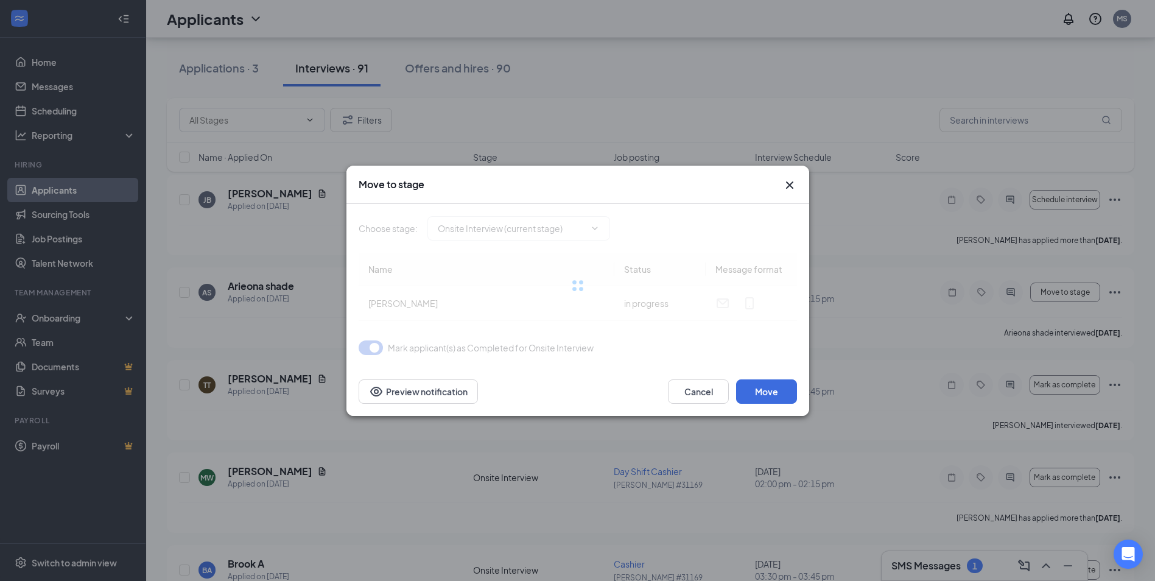
type input "Considering (next stage)"
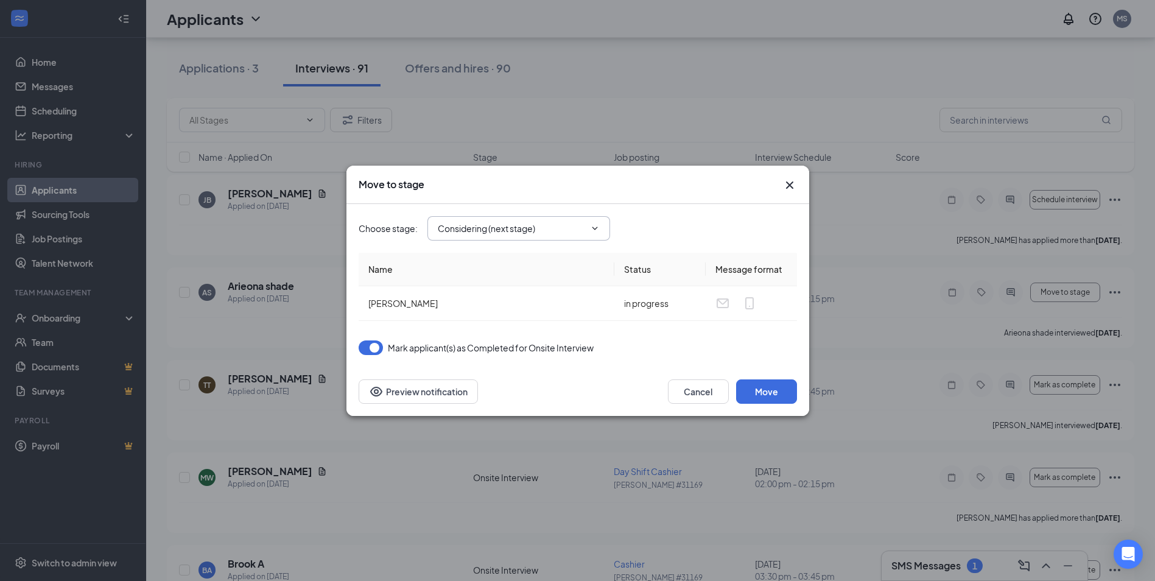
click at [593, 228] on icon "ChevronDown" at bounding box center [595, 228] width 10 height 10
click at [595, 228] on icon "ChevronDown" at bounding box center [595, 228] width 10 height 10
click at [596, 224] on icon "ChevronDown" at bounding box center [595, 228] width 10 height 10
click at [460, 231] on input "Considering (next stage)" at bounding box center [511, 228] width 147 height 13
click at [763, 385] on button "Move" at bounding box center [766, 391] width 61 height 24
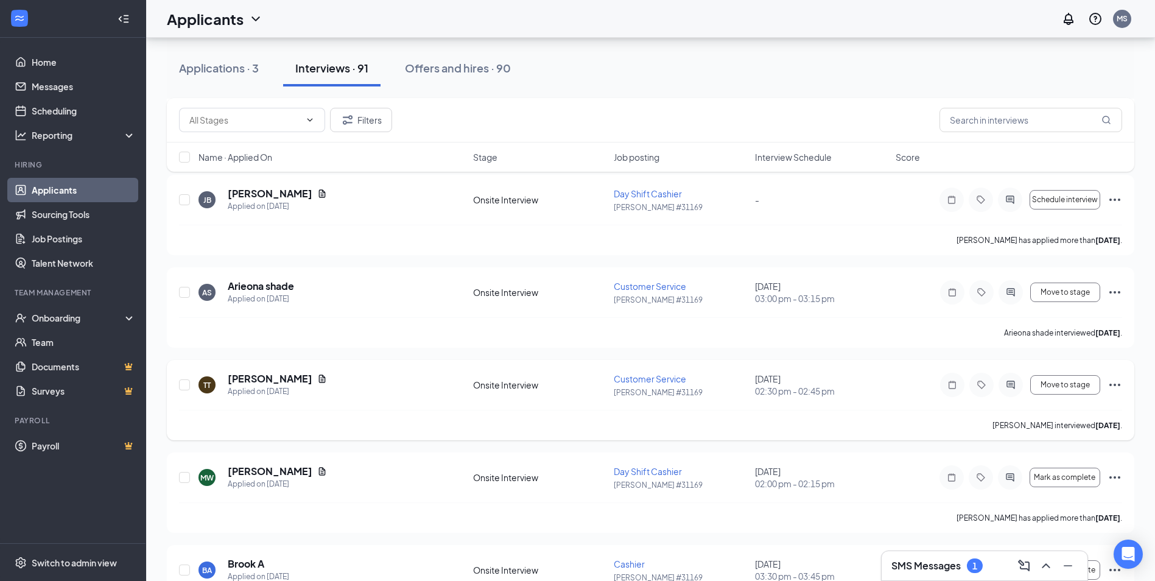
click at [1119, 380] on icon "Ellipses" at bounding box center [1114, 384] width 15 height 15
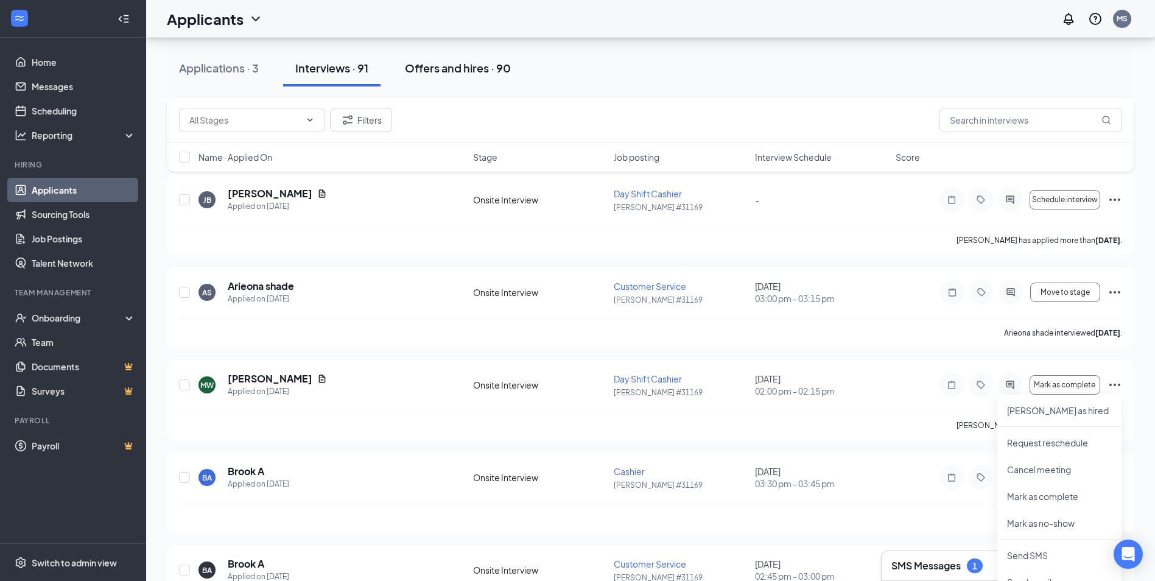
click at [468, 71] on div "Offers and hires · 90" at bounding box center [458, 67] width 106 height 15
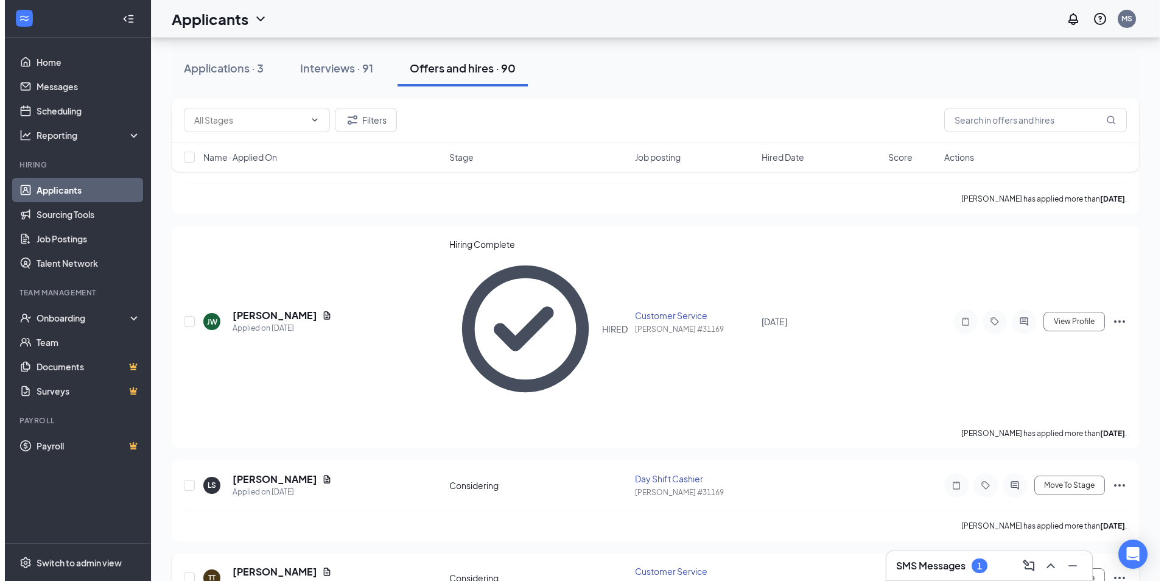
scroll to position [183, 0]
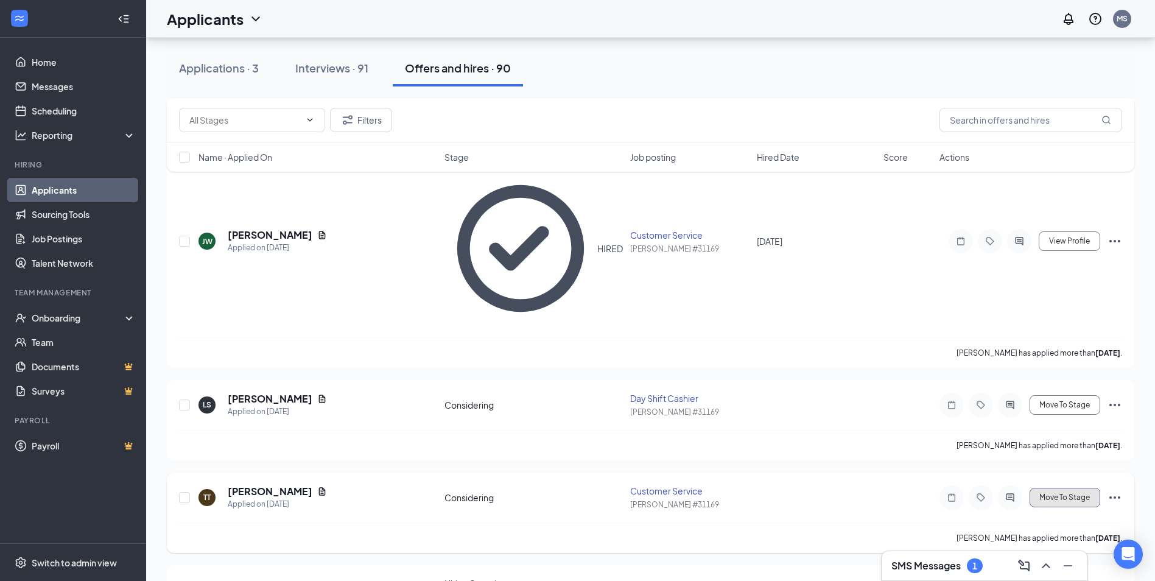
click at [1079, 493] on span "Move To Stage" at bounding box center [1064, 497] width 51 height 9
type input "Hiring Complete (final stage)"
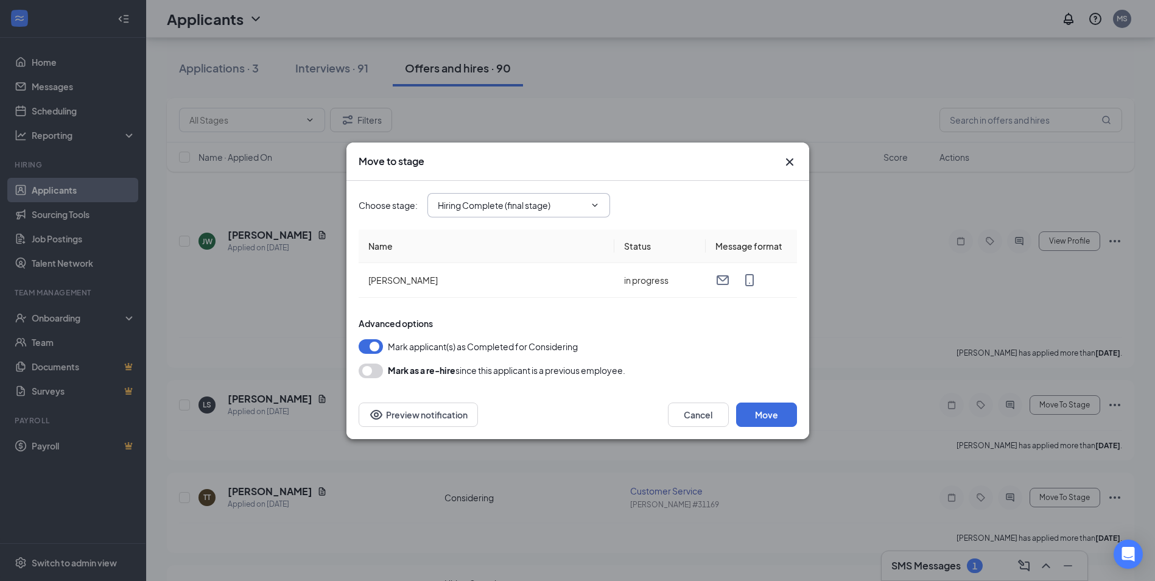
click at [521, 201] on input "Hiring Complete (final stage)" at bounding box center [511, 204] width 147 height 13
click at [750, 413] on button "Move" at bounding box center [766, 414] width 61 height 24
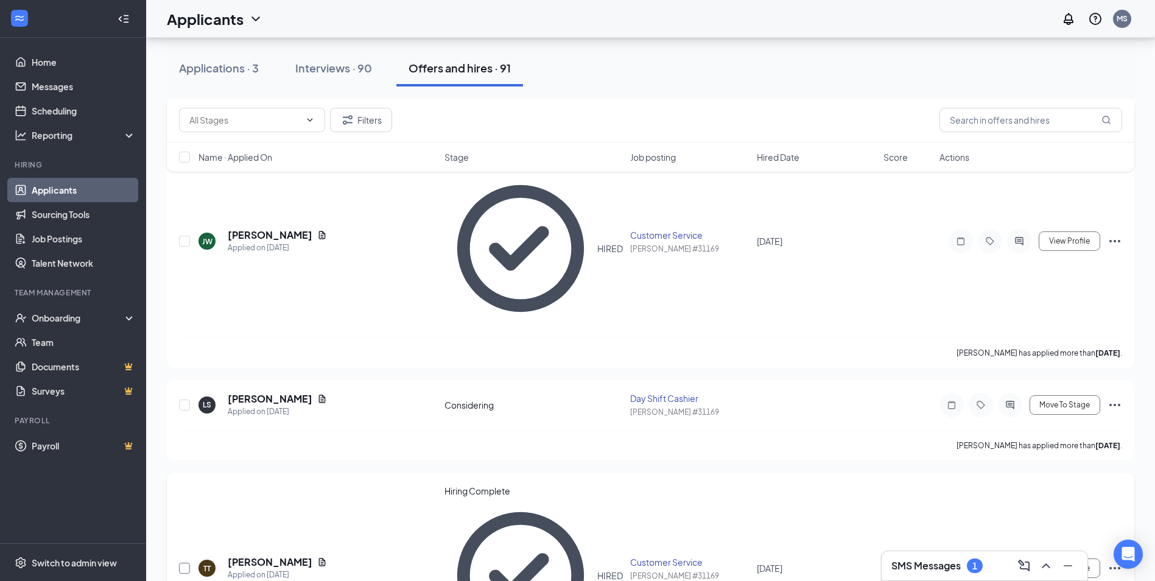
click at [184, 563] on input "checkbox" at bounding box center [184, 568] width 11 height 11
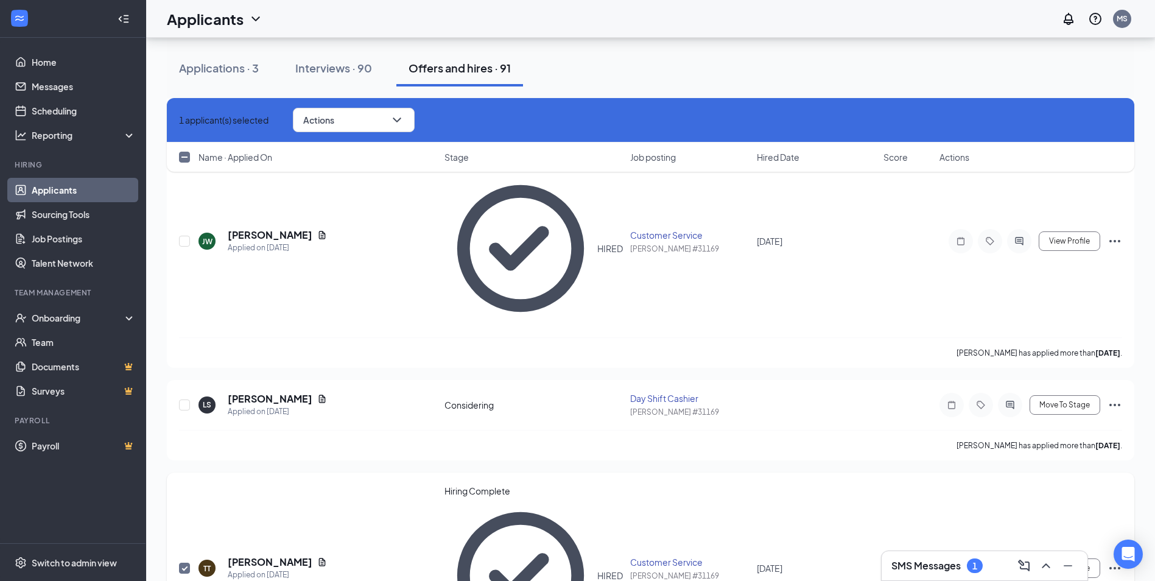
click at [597, 569] on div "HIRED" at bounding box center [610, 575] width 26 height 12
click at [1062, 564] on span "View Profile" at bounding box center [1069, 568] width 41 height 9
checkbox input "false"
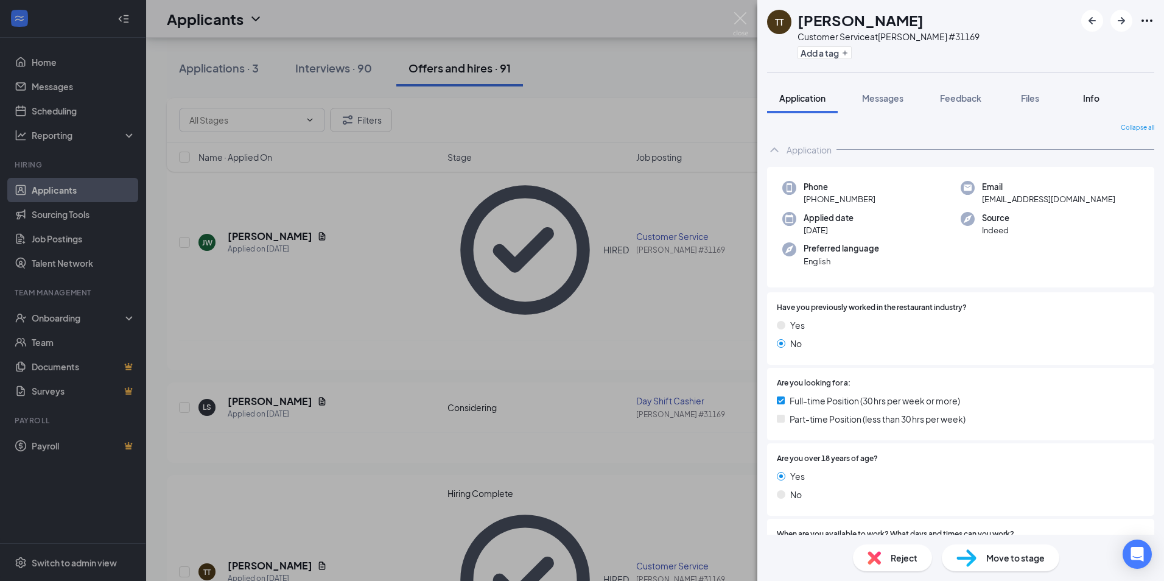
click at [1093, 96] on span "Info" at bounding box center [1091, 98] width 16 height 11
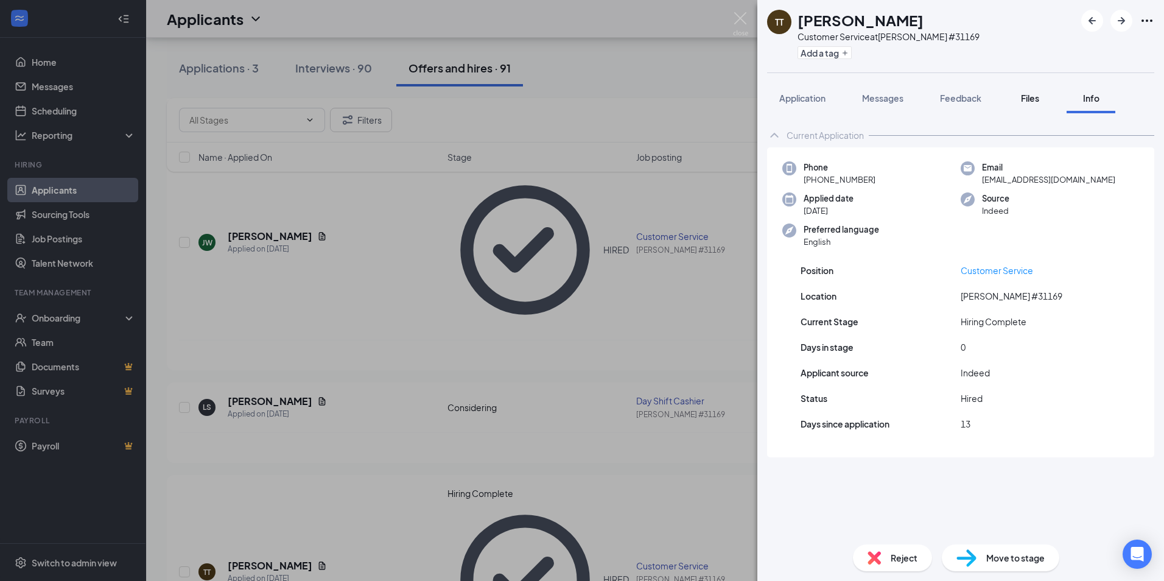
click at [1028, 102] on span "Files" at bounding box center [1030, 98] width 18 height 11
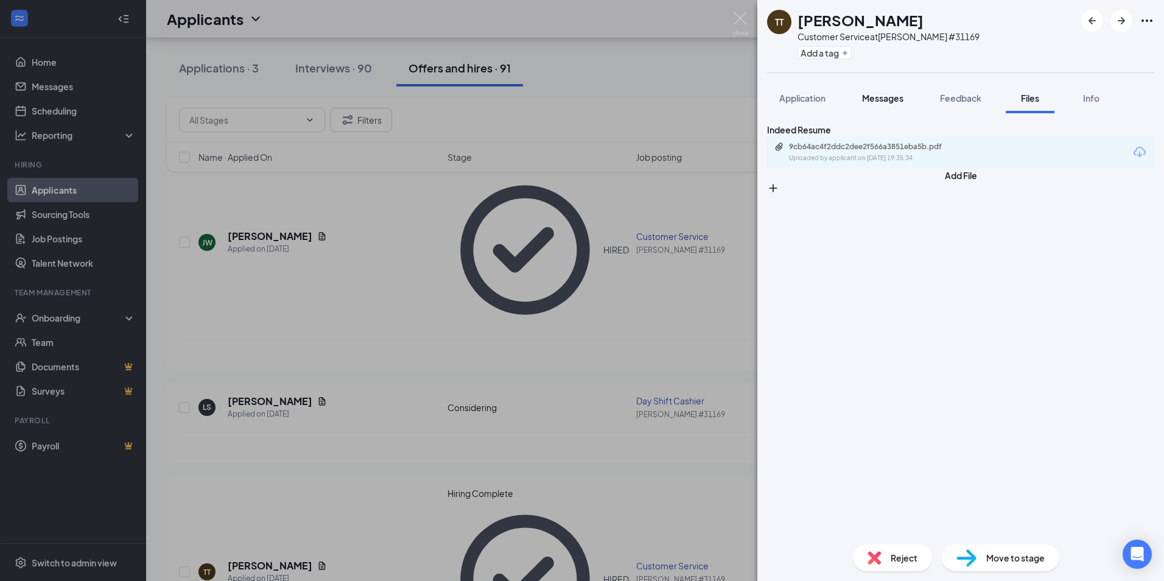
click at [885, 100] on span "Messages" at bounding box center [882, 98] width 41 height 11
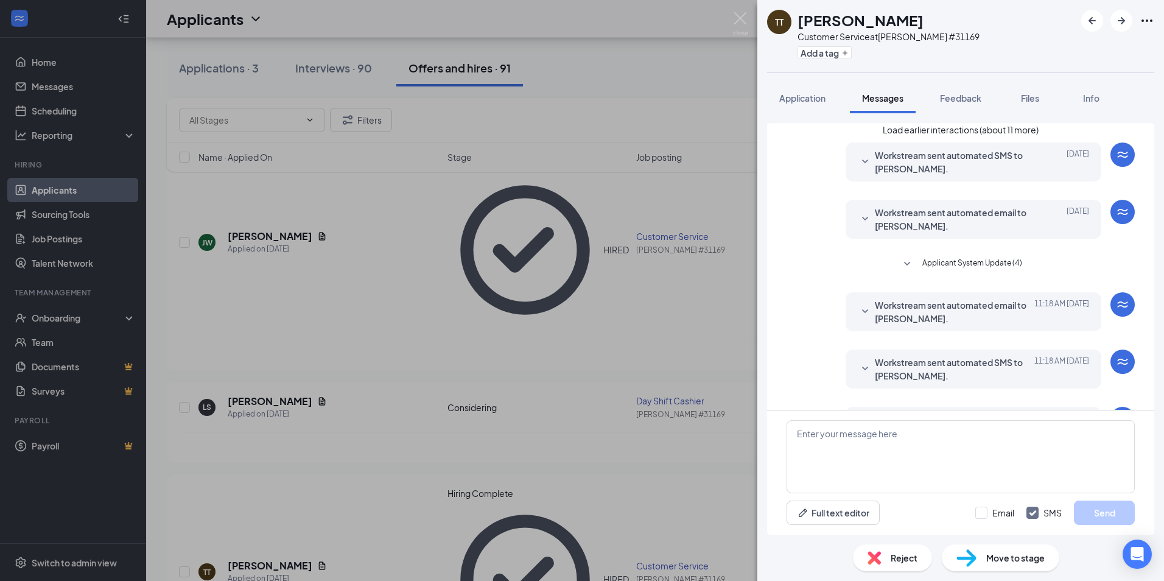
scroll to position [131, 0]
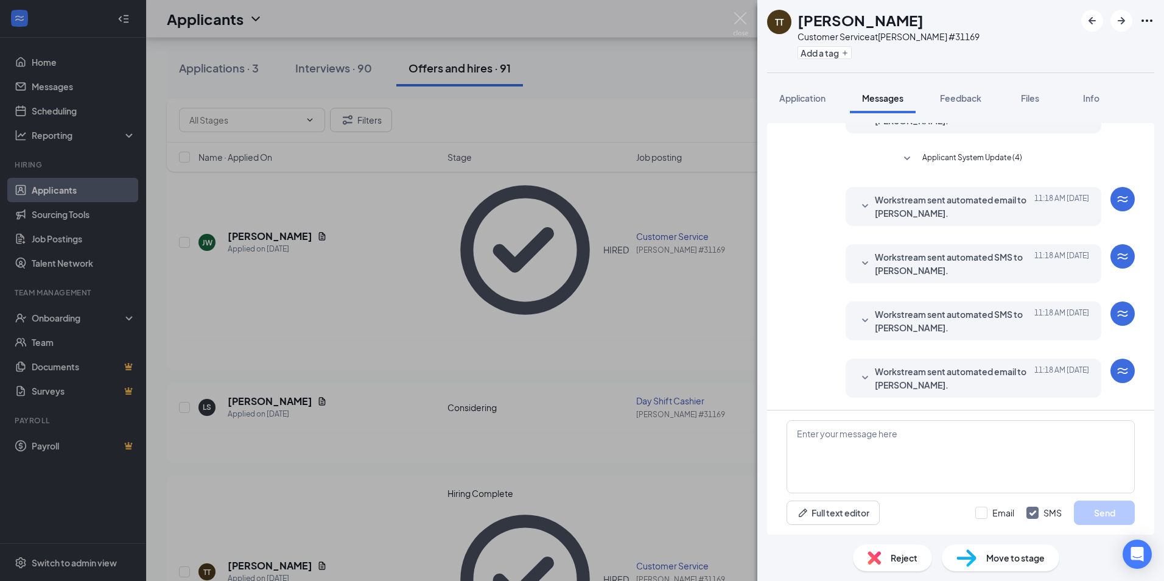
click at [1007, 371] on span "Workstream sent automated email to [PERSON_NAME]." at bounding box center [955, 378] width 160 height 27
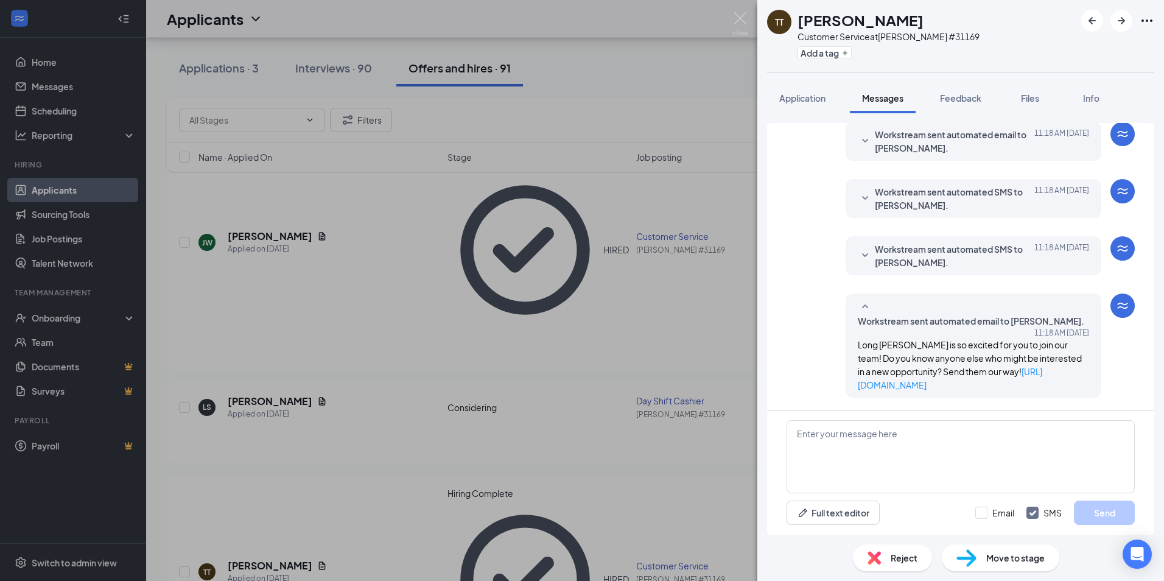
scroll to position [192, 0]
click at [832, 432] on textarea at bounding box center [961, 456] width 348 height 73
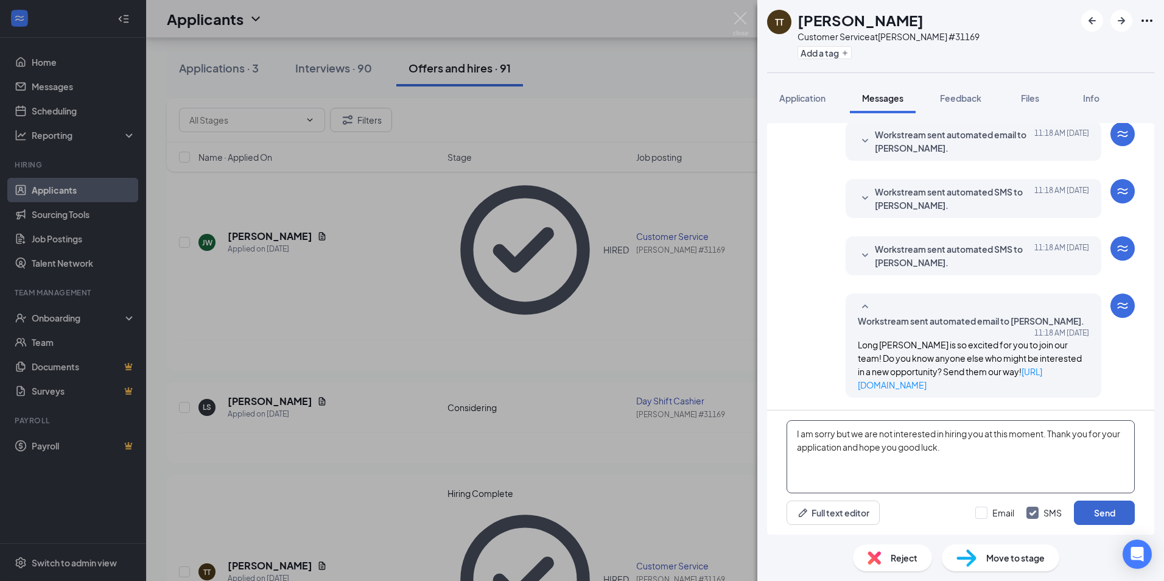
type textarea "I am sorry but we are not interested in hiring you at this moment. Thank you fo…"
click at [1100, 510] on button "Send" at bounding box center [1104, 512] width 61 height 24
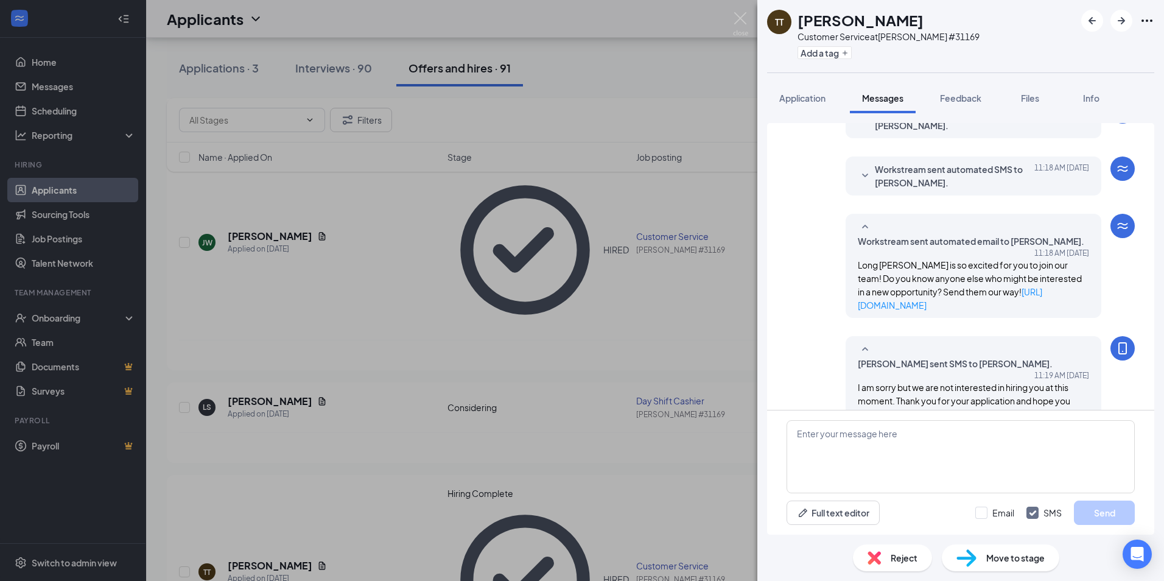
click at [907, 563] on span "Reject" at bounding box center [904, 557] width 27 height 13
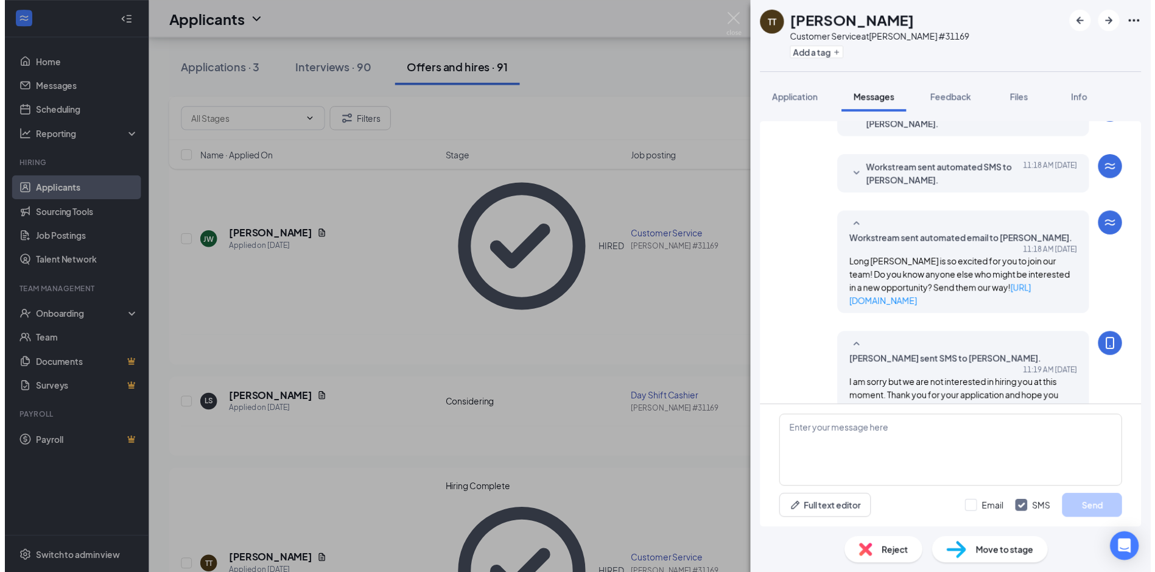
scroll to position [297, 0]
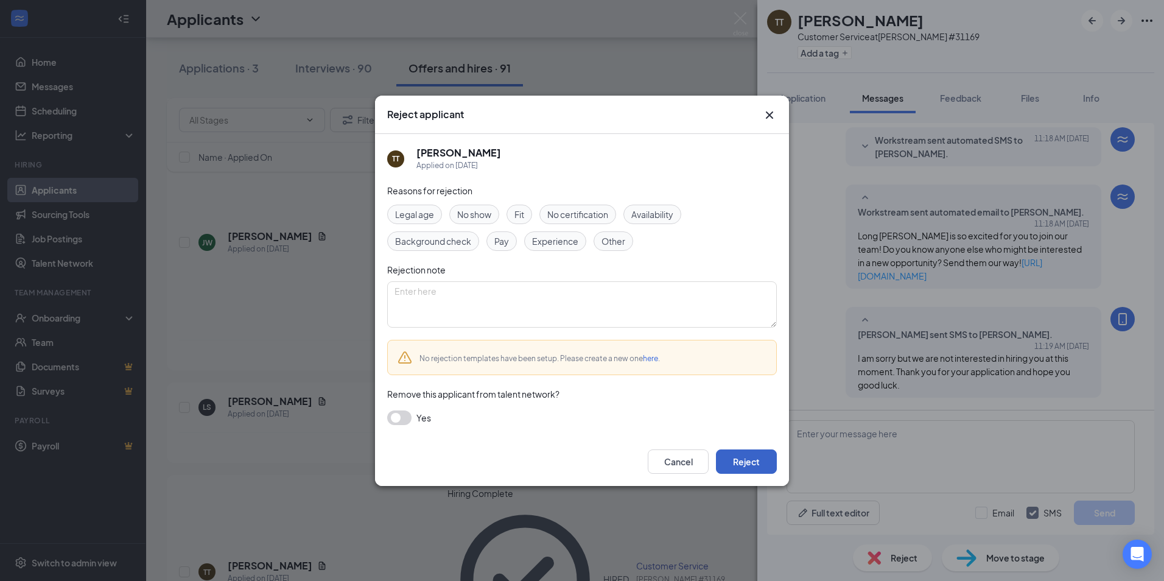
click at [765, 465] on button "Reject" at bounding box center [746, 461] width 61 height 24
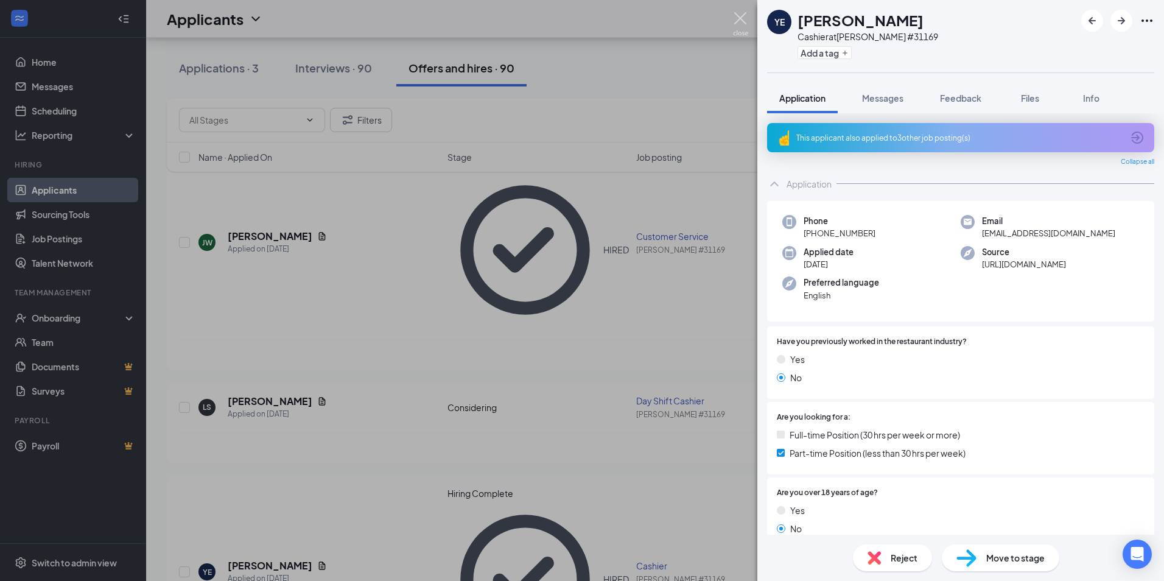
click at [745, 18] on img at bounding box center [740, 24] width 15 height 24
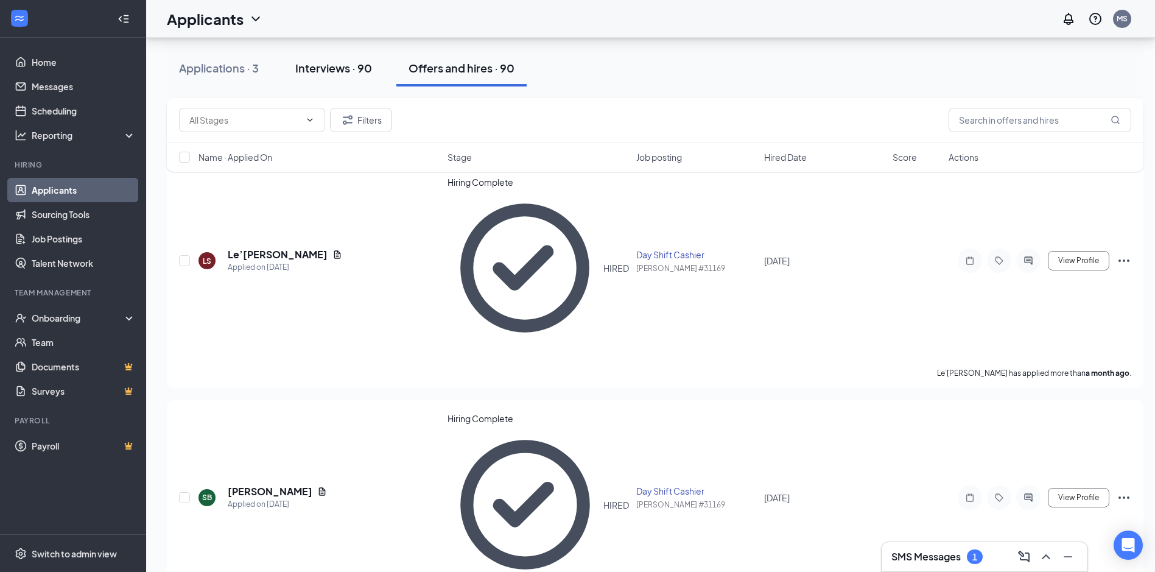
scroll to position [649, 0]
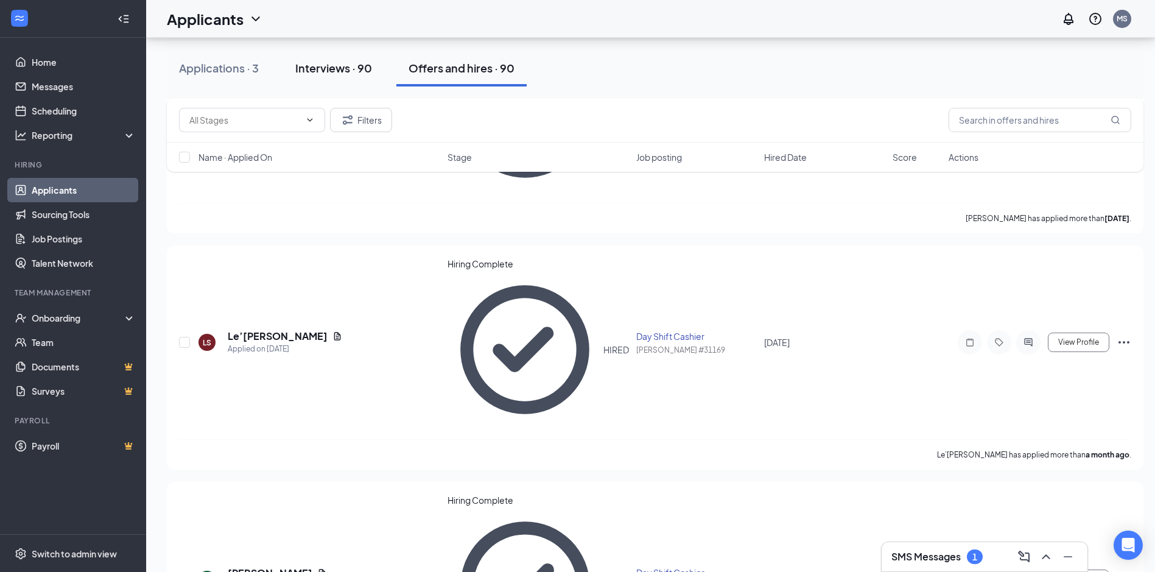
click at [319, 72] on div "Interviews · 90" at bounding box center [333, 67] width 77 height 15
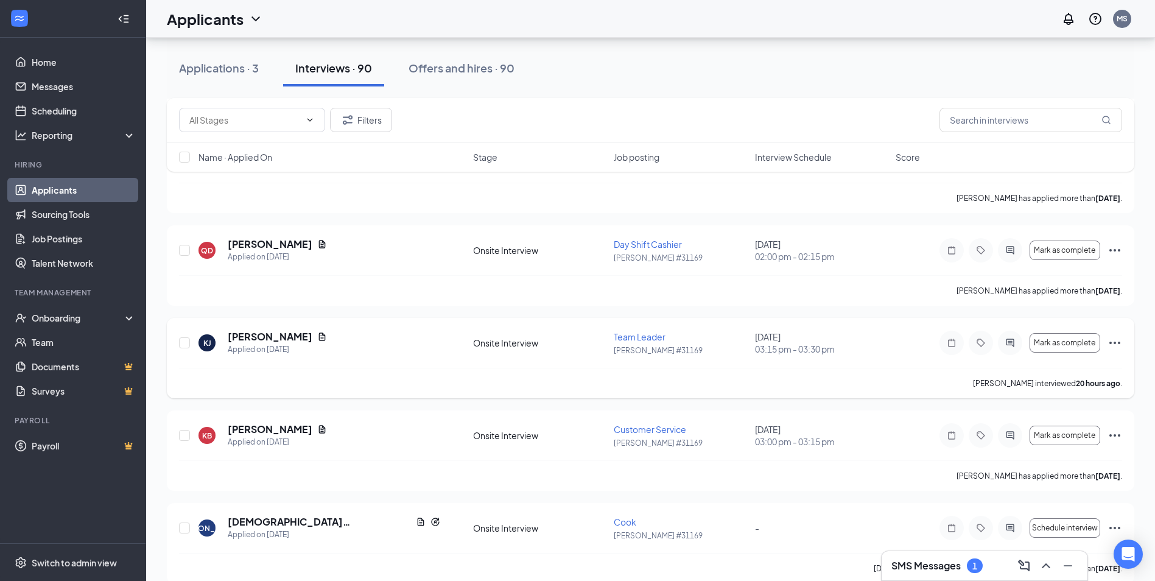
scroll to position [3992, 0]
click at [1071, 340] on span "Mark as complete" at bounding box center [1064, 340] width 61 height 9
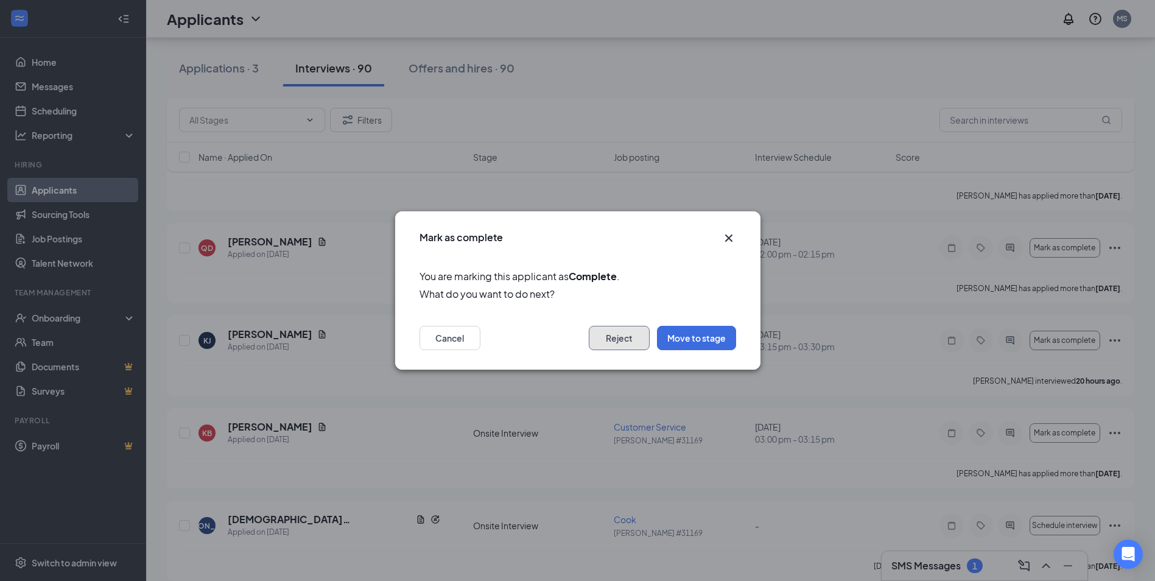
click at [625, 339] on button "Reject" at bounding box center [619, 338] width 61 height 24
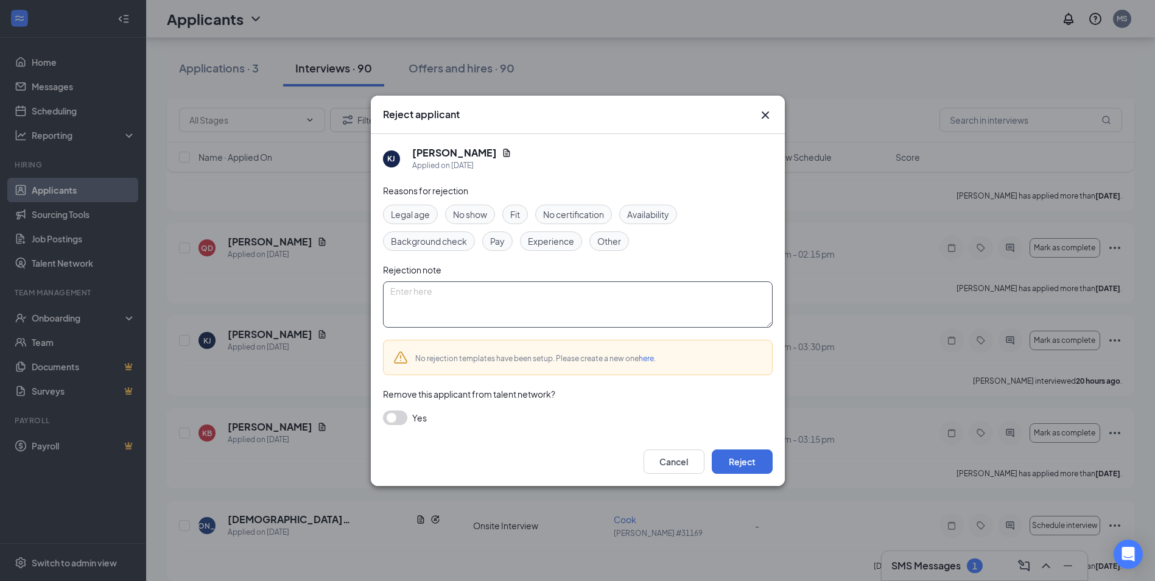
paste textarea "No show"
type textarea "No show"
click at [745, 462] on button "Reject" at bounding box center [742, 461] width 61 height 24
click at [394, 415] on button "button" at bounding box center [395, 417] width 24 height 15
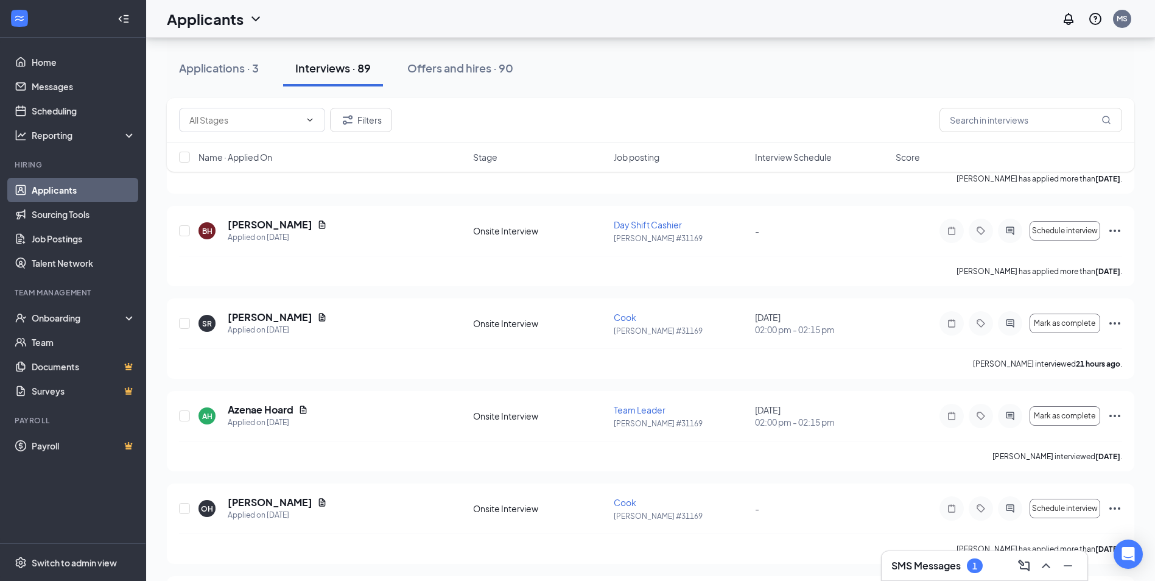
scroll to position [6245, 0]
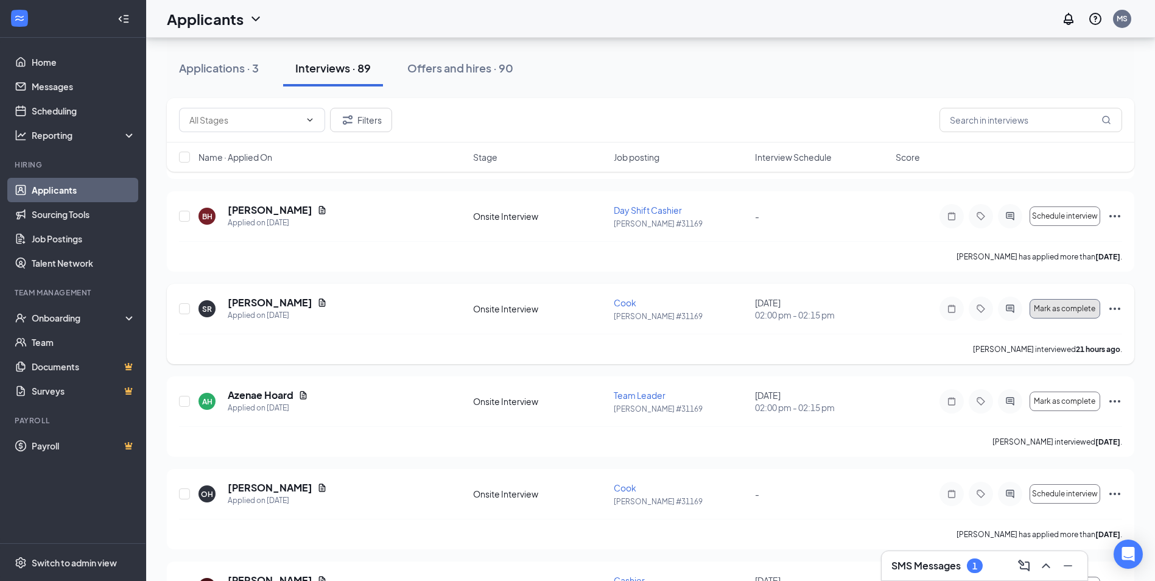
click at [1085, 306] on span "Mark as complete" at bounding box center [1064, 308] width 61 height 9
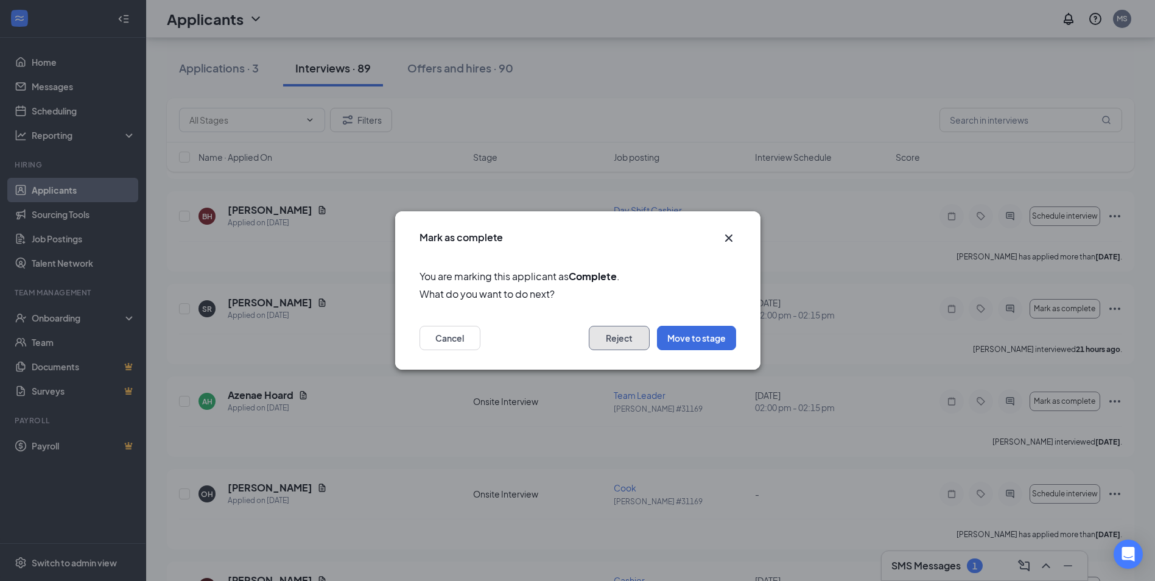
click at [628, 335] on button "Reject" at bounding box center [619, 338] width 61 height 24
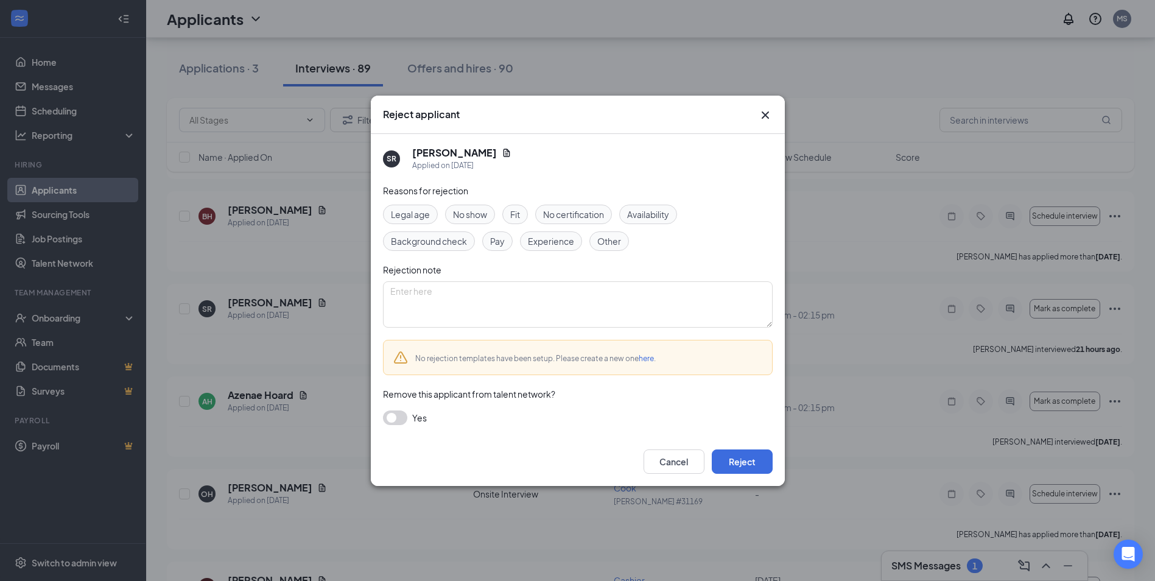
click at [404, 417] on button "button" at bounding box center [395, 417] width 24 height 15
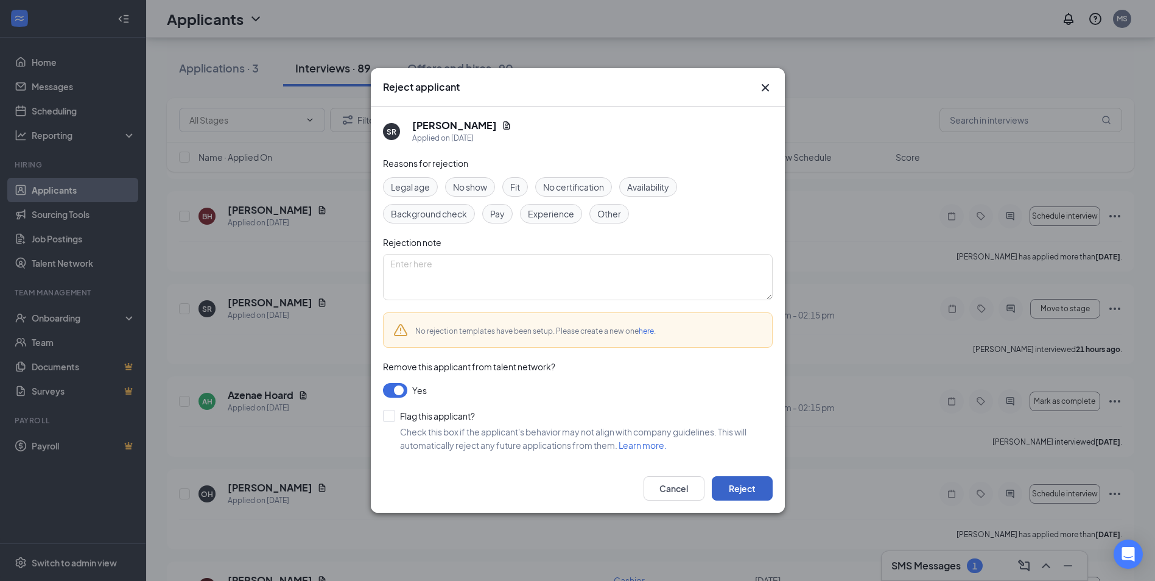
click at [749, 491] on button "Reject" at bounding box center [742, 488] width 61 height 24
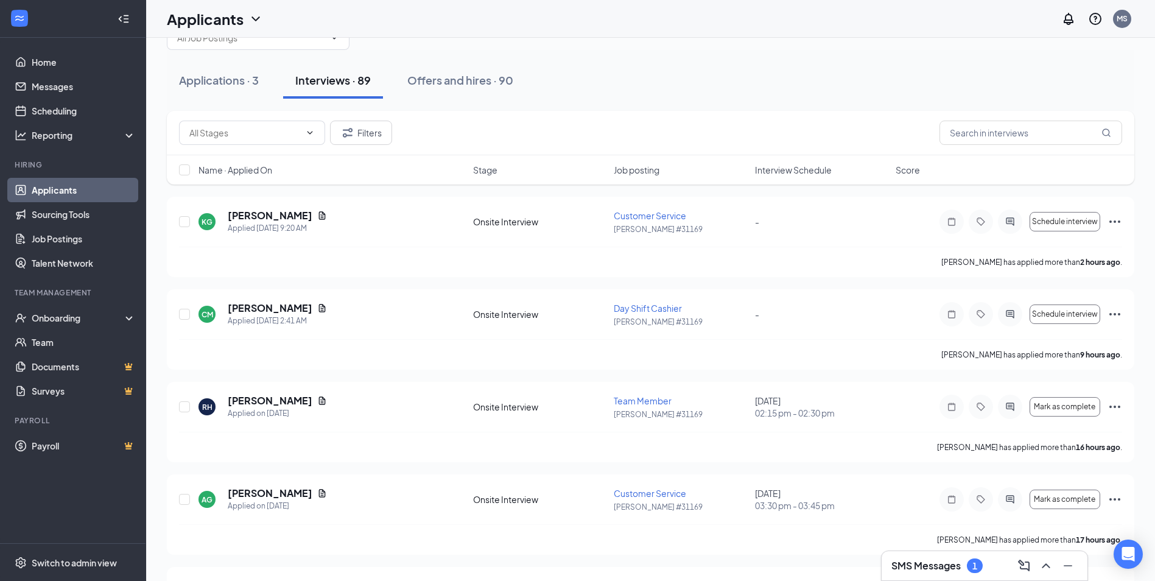
scroll to position [0, 0]
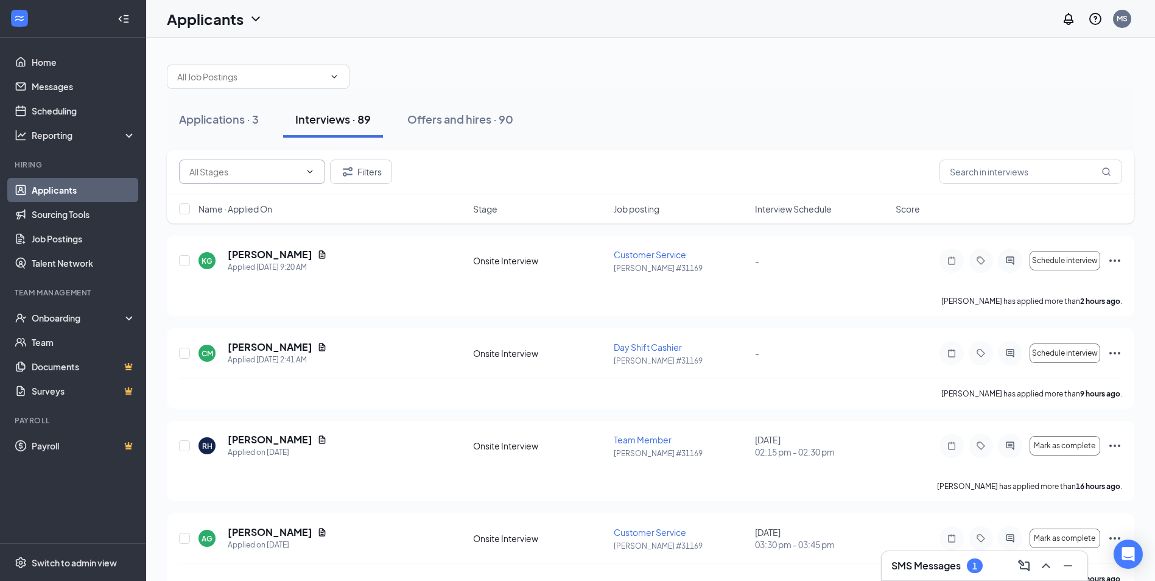
click at [307, 170] on icon "ChevronDown" at bounding box center [310, 172] width 10 height 10
click at [312, 174] on icon "ChevronDown" at bounding box center [310, 172] width 10 height 10
click at [480, 124] on div "Offers and hires · 90" at bounding box center [460, 118] width 106 height 15
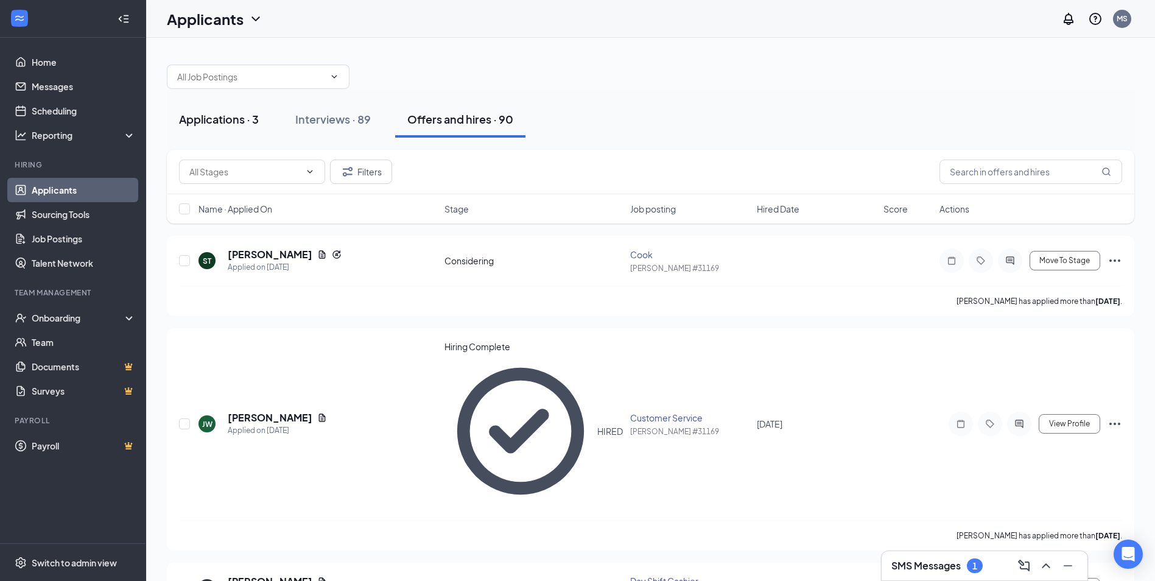
click at [238, 118] on div "Applications · 3" at bounding box center [219, 118] width 80 height 15
